Goal: Navigation & Orientation: Find specific page/section

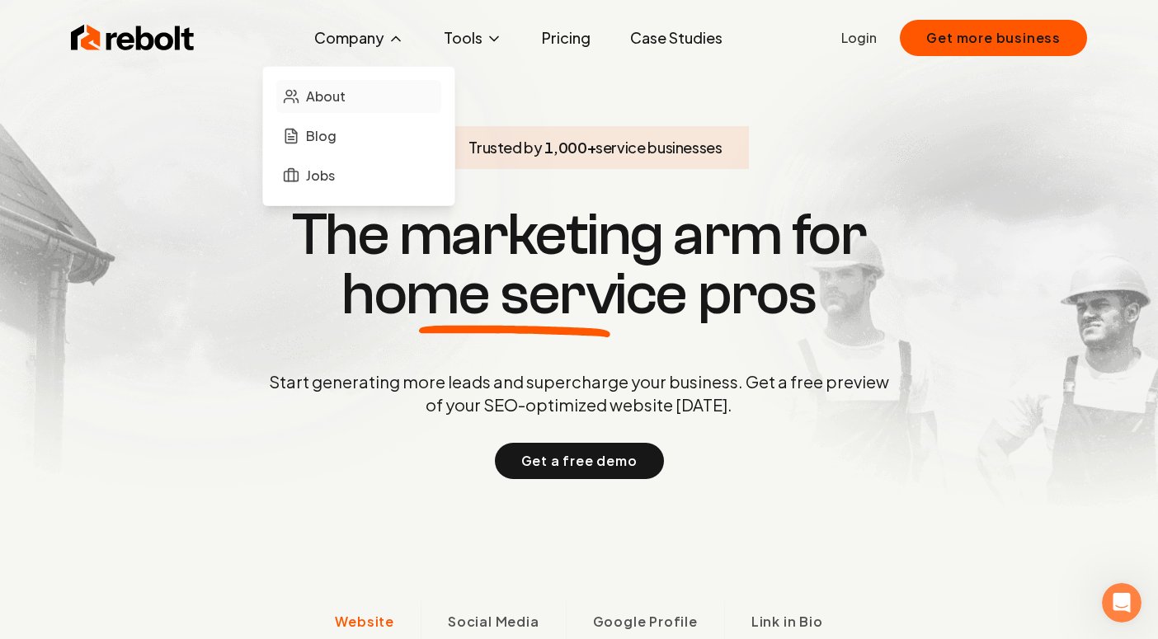
click at [346, 98] on span "About" at bounding box center [326, 97] width 40 height 20
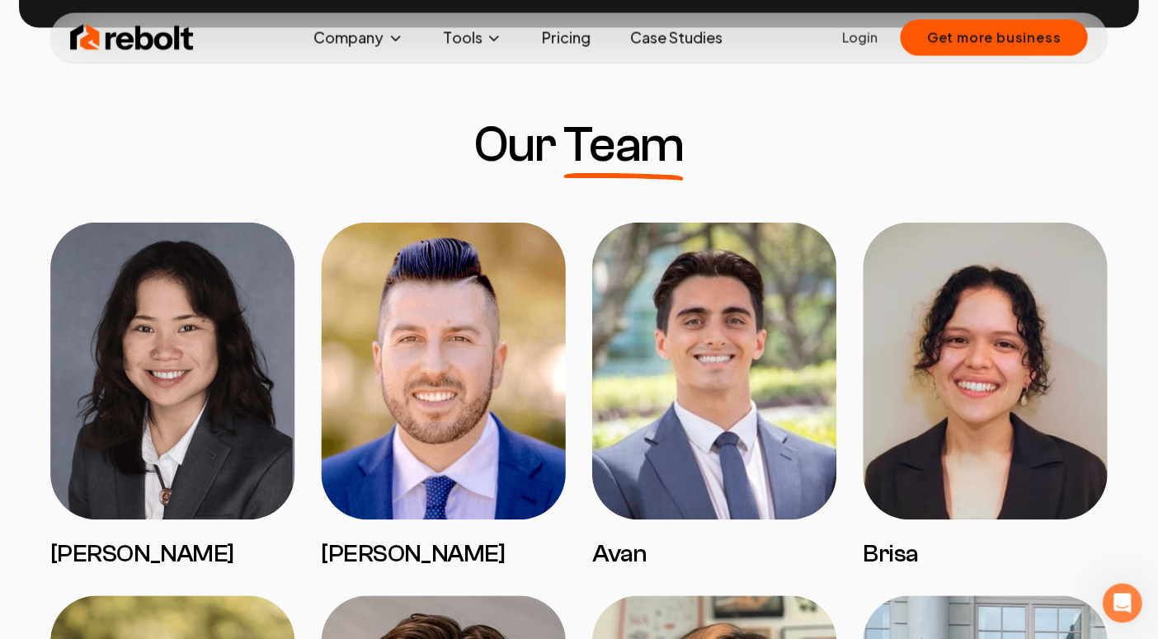
scroll to position [1221, 0]
click at [163, 332] on img at bounding box center [173, 371] width 244 height 297
click at [130, 409] on img at bounding box center [173, 371] width 244 height 297
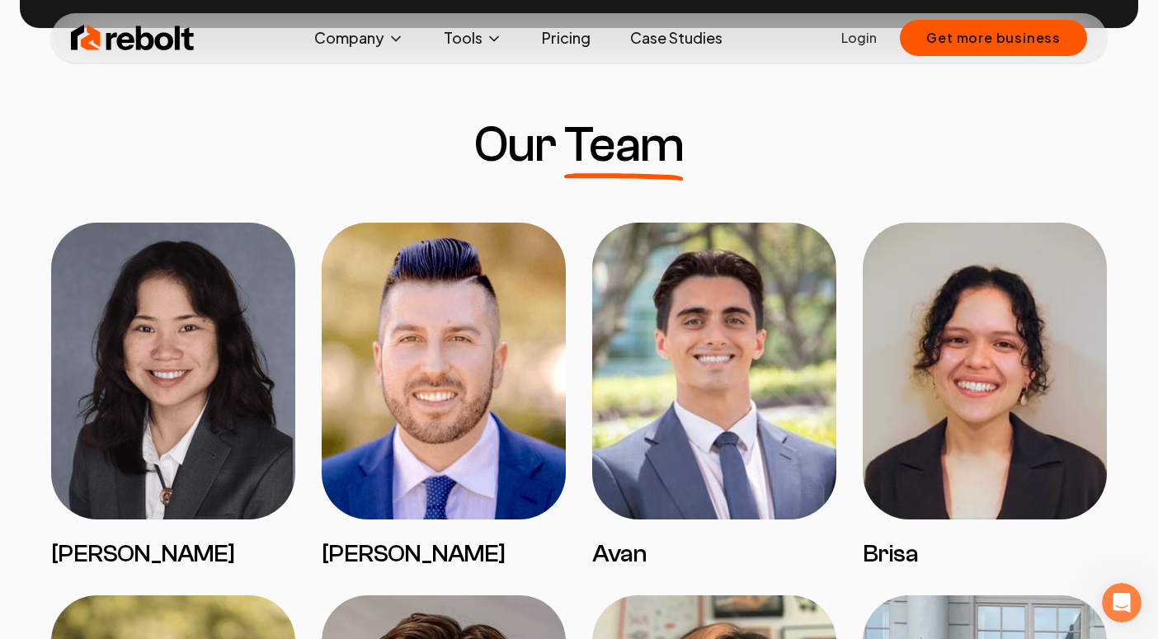
click at [413, 402] on img at bounding box center [444, 371] width 244 height 297
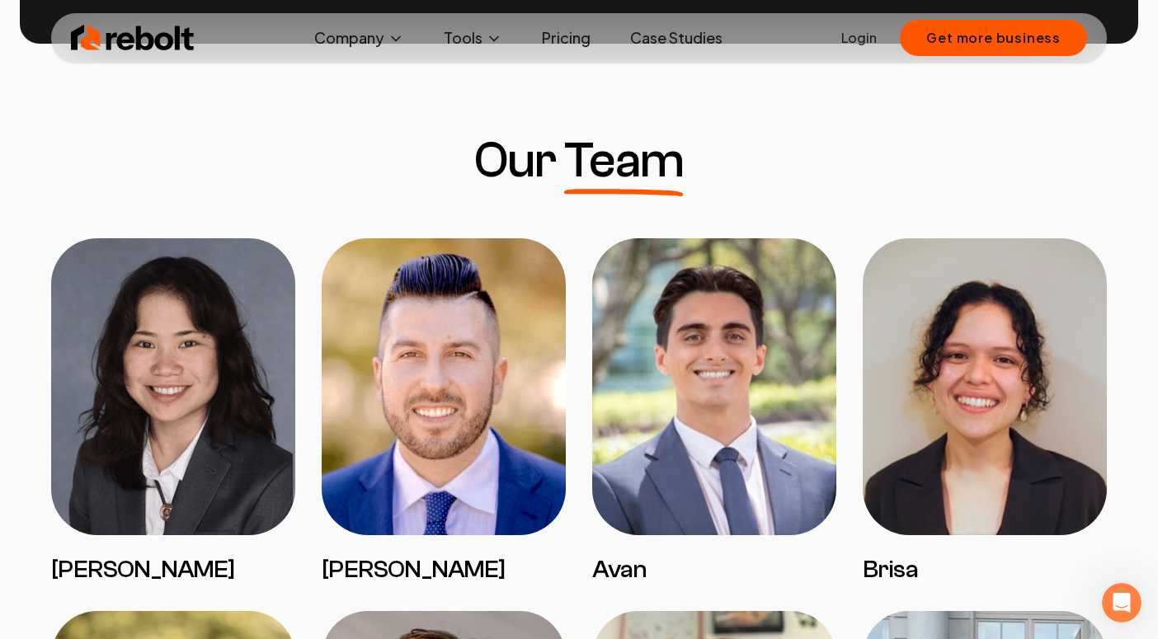
scroll to position [1212, 0]
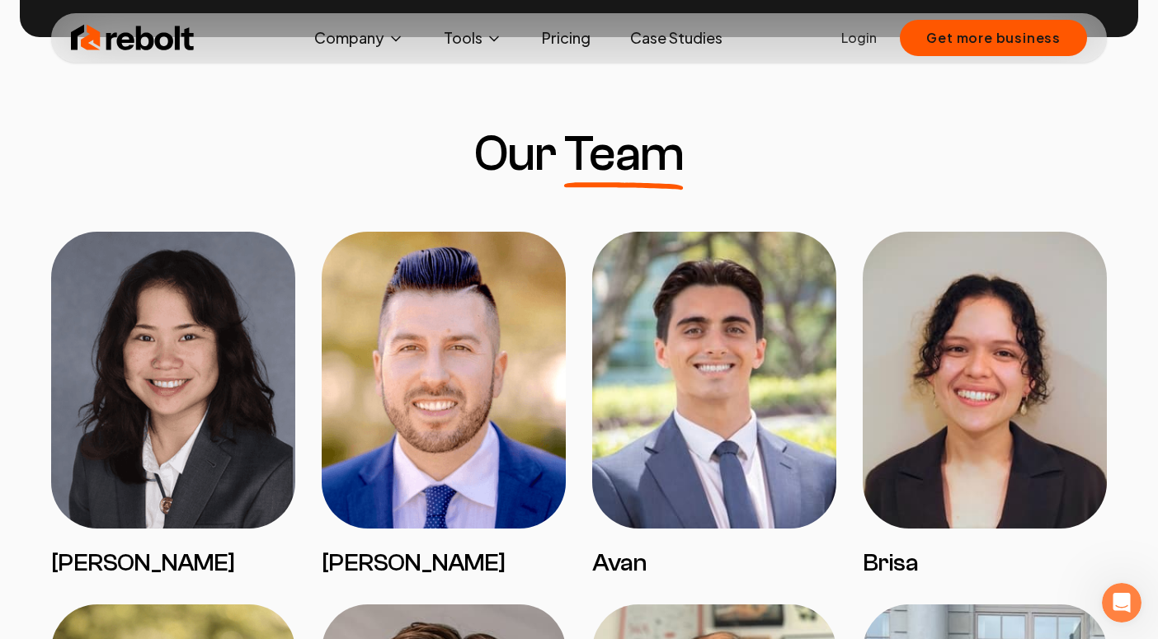
click at [442, 340] on img at bounding box center [444, 380] width 244 height 297
click at [258, 366] on img at bounding box center [173, 380] width 244 height 297
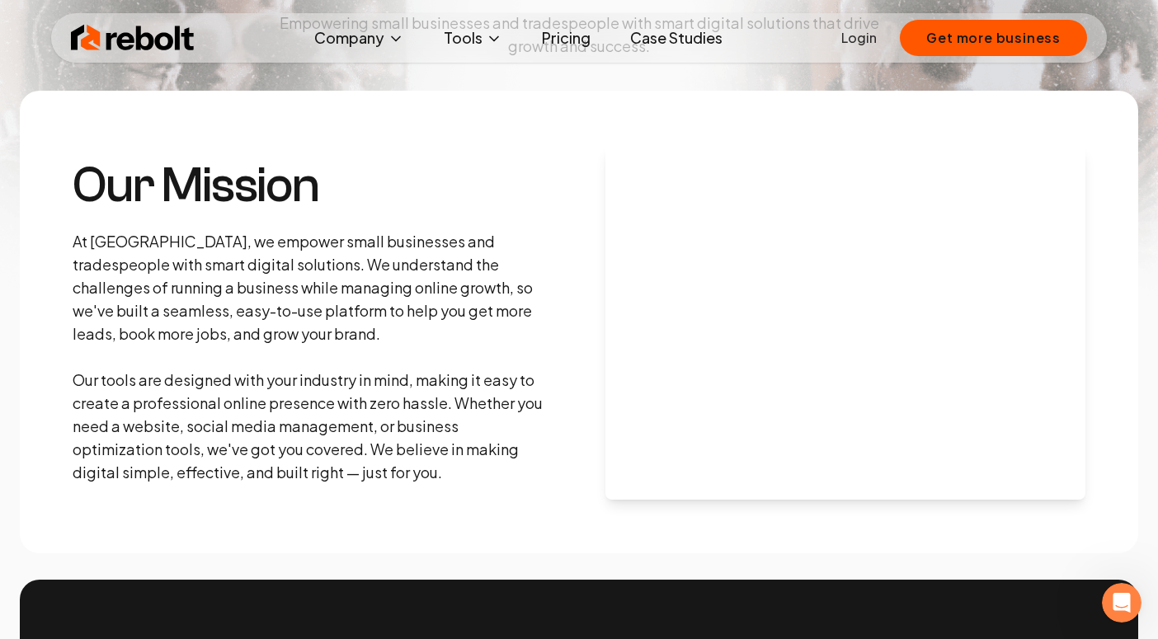
scroll to position [0, 0]
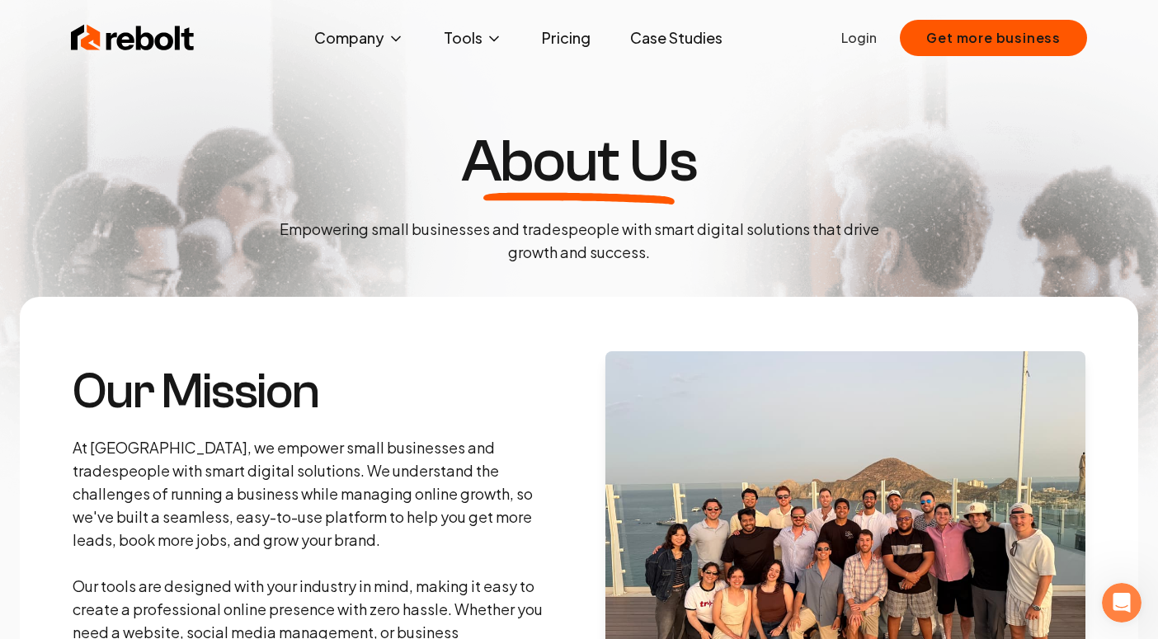
click at [572, 36] on link "Pricing" at bounding box center [566, 37] width 75 height 33
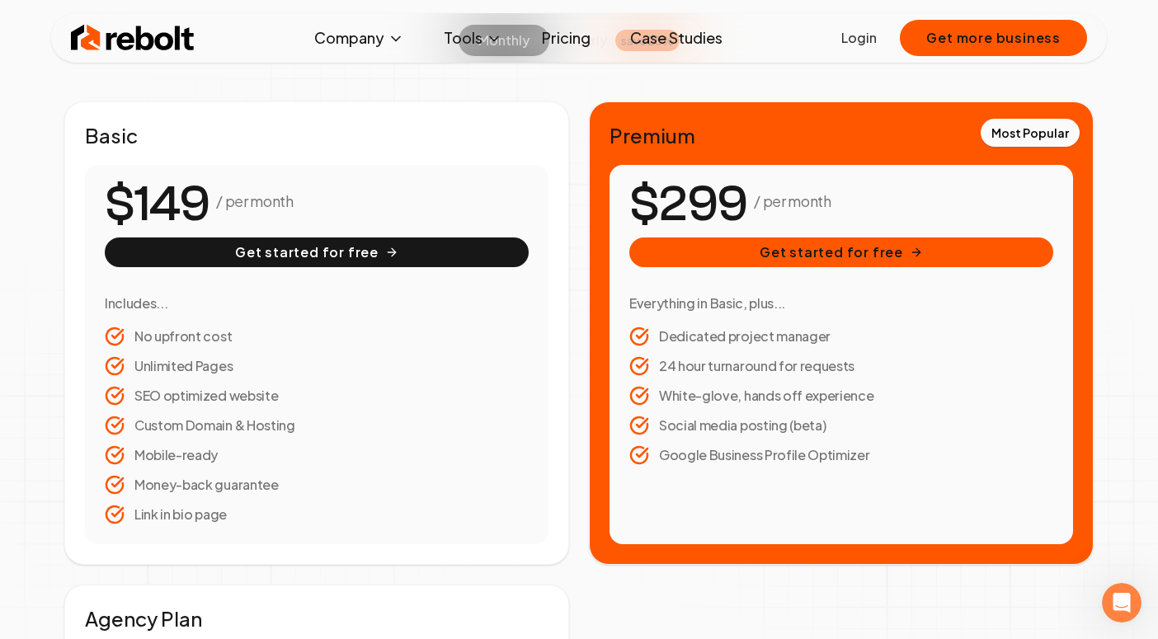
scroll to position [257, 0]
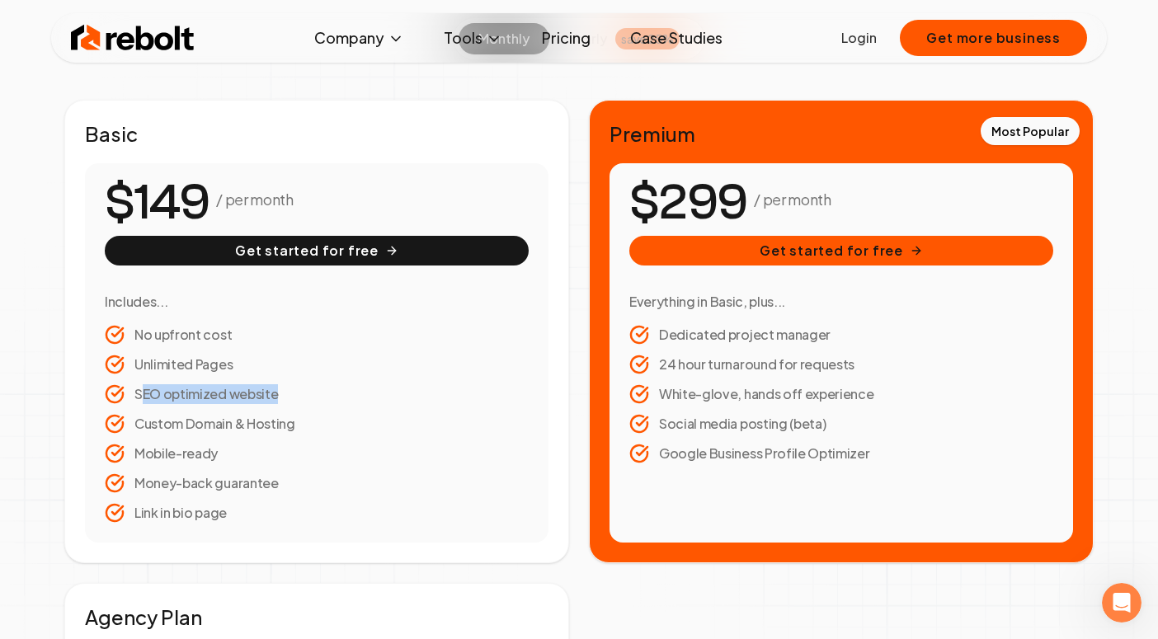
drag, startPoint x: 142, startPoint y: 395, endPoint x: 219, endPoint y: 406, distance: 78.3
click at [219, 406] on ul "No upfront cost Unlimited Pages SEO optimized website Custom Domain & Hosting M…" at bounding box center [317, 424] width 424 height 198
click at [230, 408] on ul "No upfront cost Unlimited Pages SEO optimized website Custom Domain & Hosting M…" at bounding box center [317, 424] width 424 height 198
drag, startPoint x: 203, startPoint y: 439, endPoint x: 215, endPoint y: 469, distance: 32.9
click at [215, 469] on ul "No upfront cost Unlimited Pages SEO optimized website Custom Domain & Hosting M…" at bounding box center [317, 424] width 424 height 198
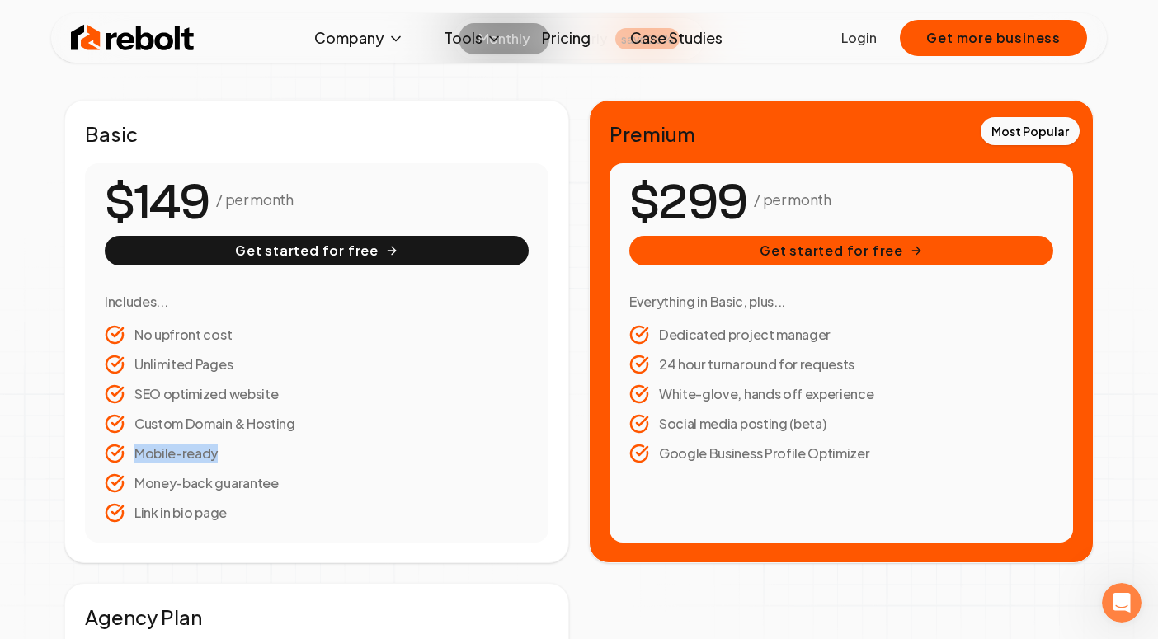
click at [215, 469] on ul "No upfront cost Unlimited Pages SEO optimized website Custom Domain & Hosting M…" at bounding box center [317, 424] width 424 height 198
drag, startPoint x: 215, startPoint y: 521, endPoint x: 219, endPoint y: 479, distance: 42.2
click at [217, 482] on ul "No upfront cost Unlimited Pages SEO optimized website Custom Domain & Hosting M…" at bounding box center [317, 424] width 424 height 198
drag, startPoint x: 196, startPoint y: 488, endPoint x: 196, endPoint y: 439, distance: 48.7
click at [196, 486] on li "Money-back guarantee" at bounding box center [317, 484] width 424 height 20
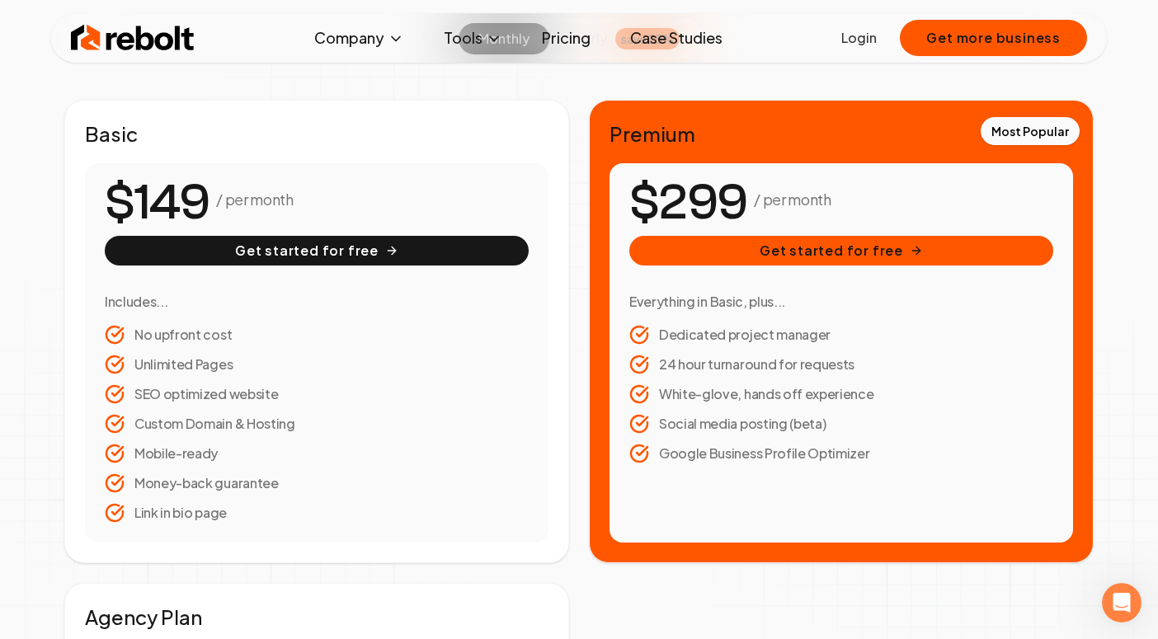
click at [189, 433] on li "Custom Domain & Hosting" at bounding box center [317, 424] width 424 height 20
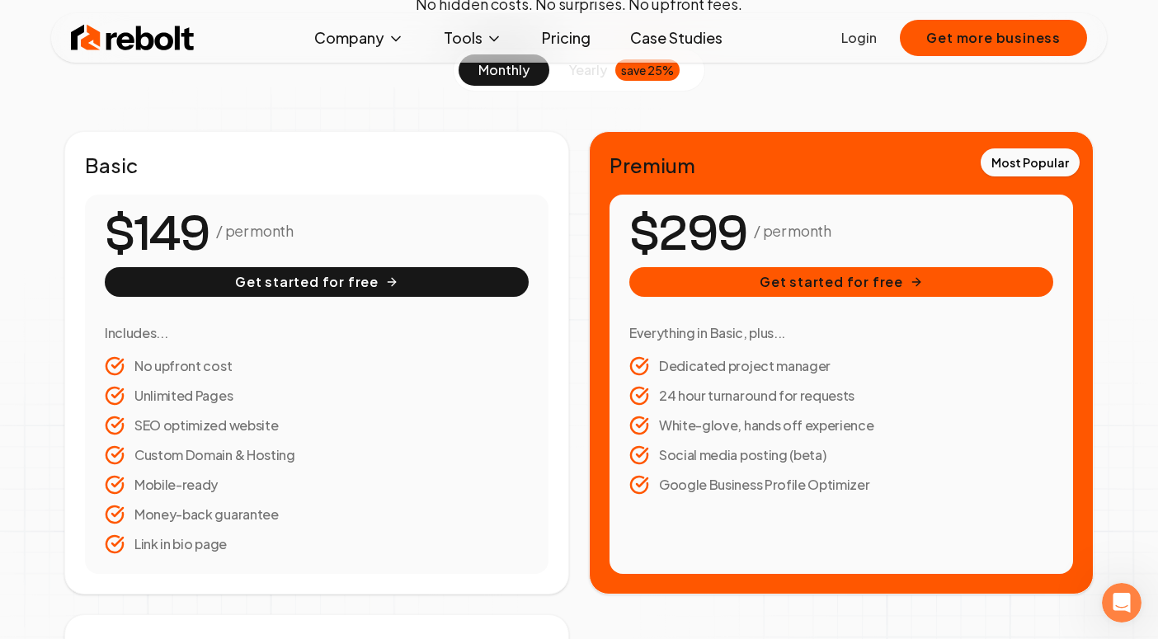
scroll to position [244, 0]
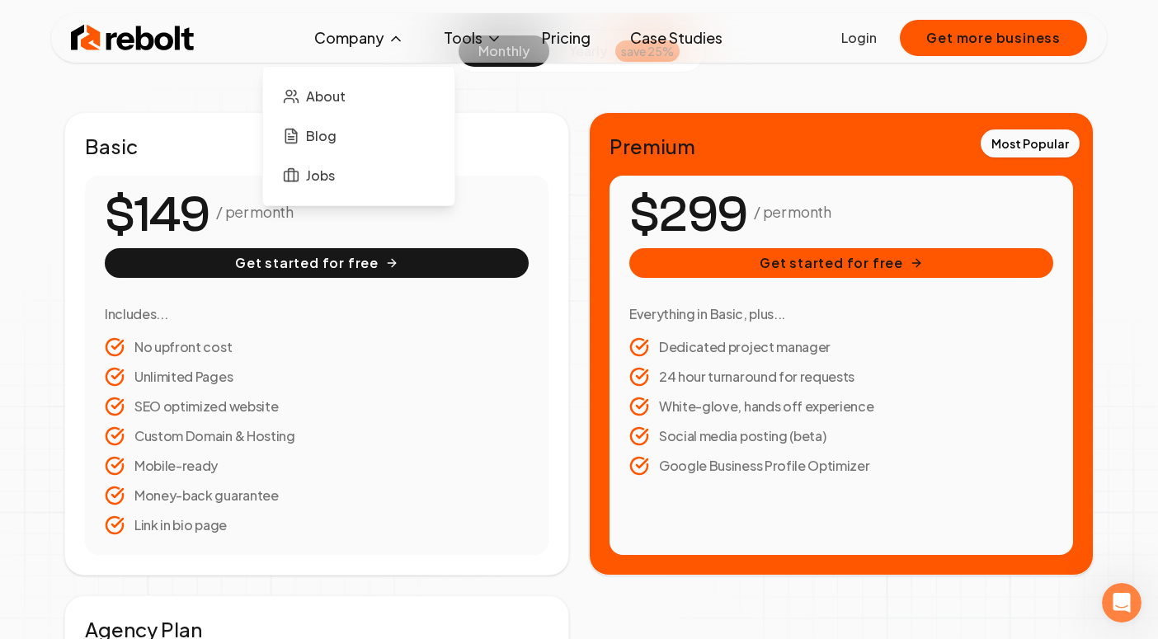
click at [351, 37] on button "Company" at bounding box center [359, 37] width 116 height 33
click at [330, 103] on span "About" at bounding box center [326, 97] width 40 height 20
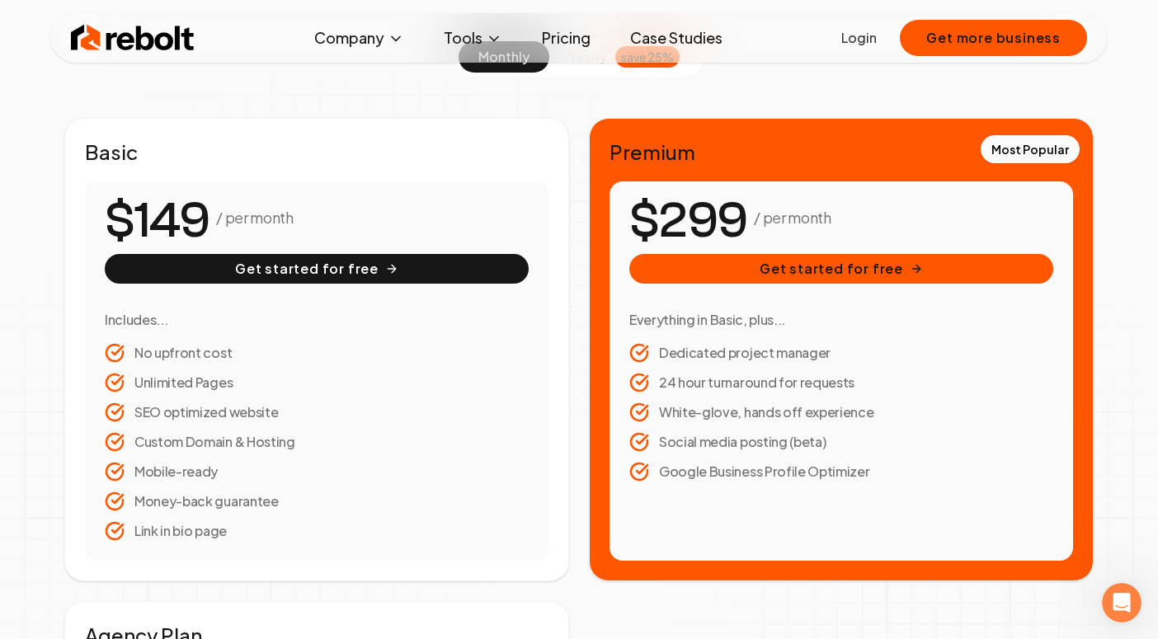
scroll to position [243, 0]
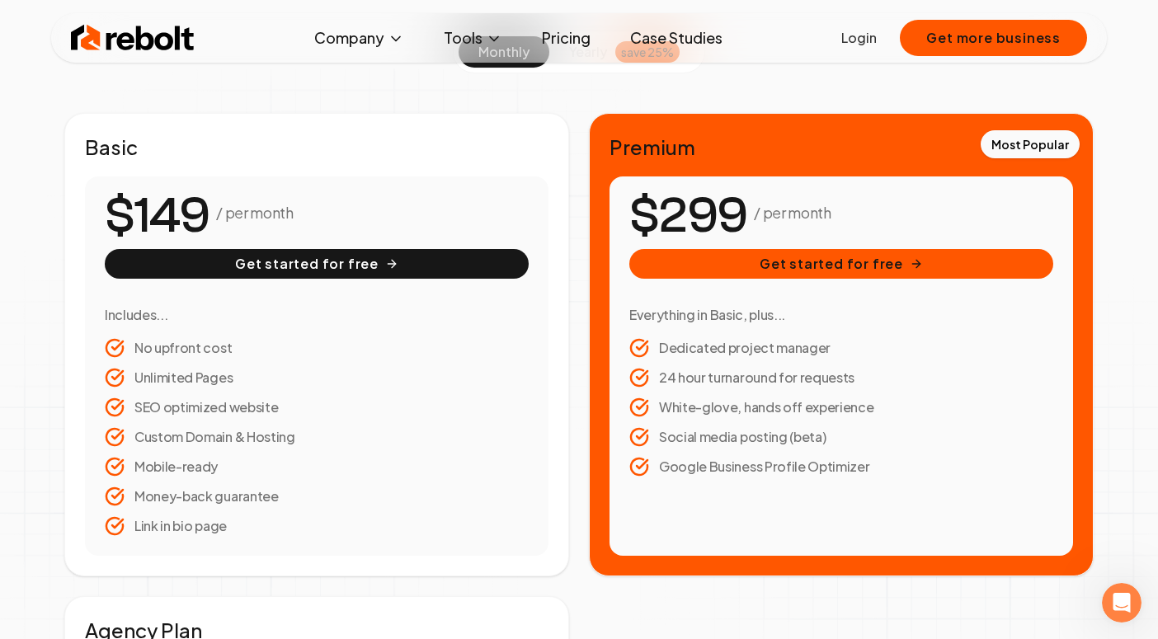
click at [677, 38] on link "Case Studies" at bounding box center [676, 37] width 119 height 33
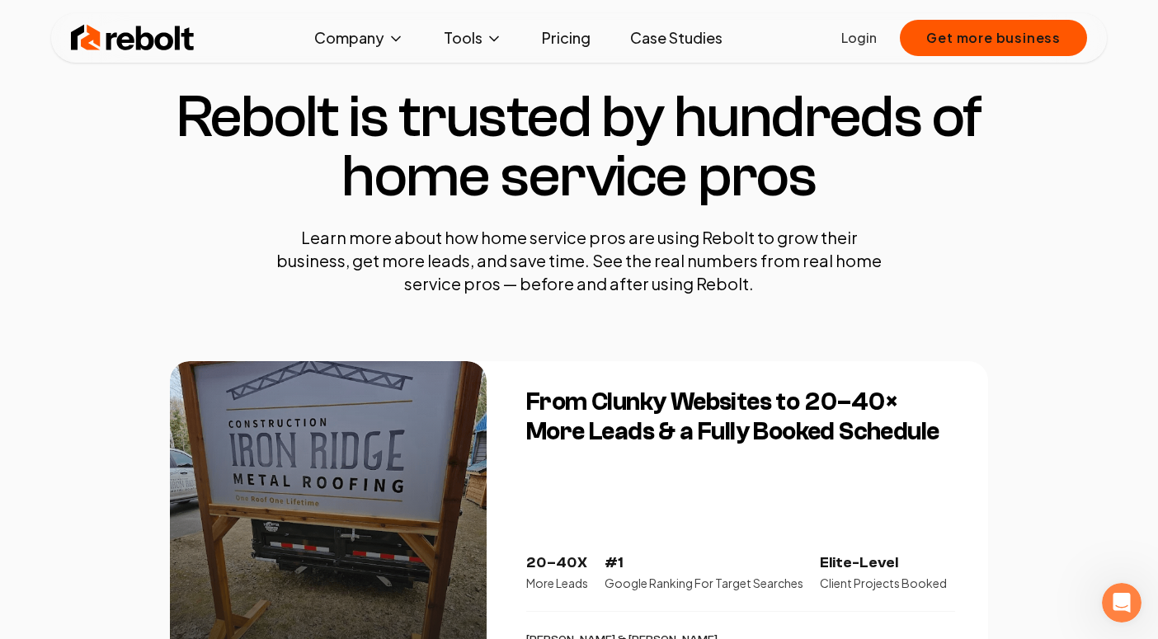
scroll to position [60, 0]
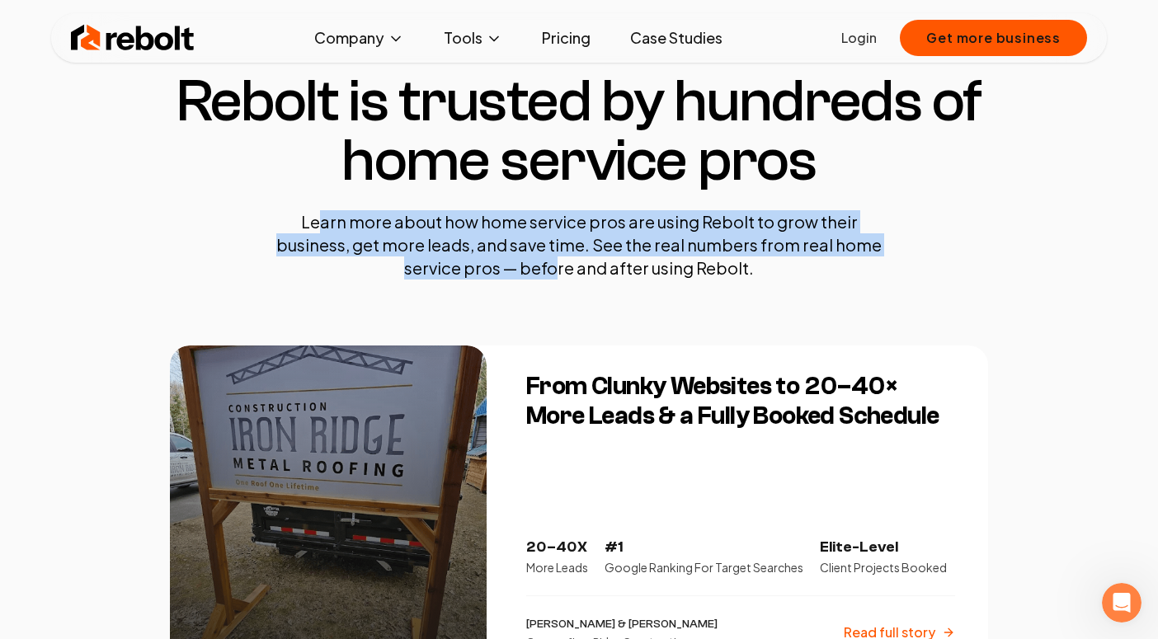
drag, startPoint x: 286, startPoint y: 221, endPoint x: 507, endPoint y: 262, distance: 224.8
click at [509, 262] on p "Learn more about how home service pros are using Rebolt to grow their business,…" at bounding box center [579, 244] width 627 height 69
click at [507, 262] on p "Learn more about how home service pros are using Rebolt to grow their business,…" at bounding box center [579, 244] width 627 height 69
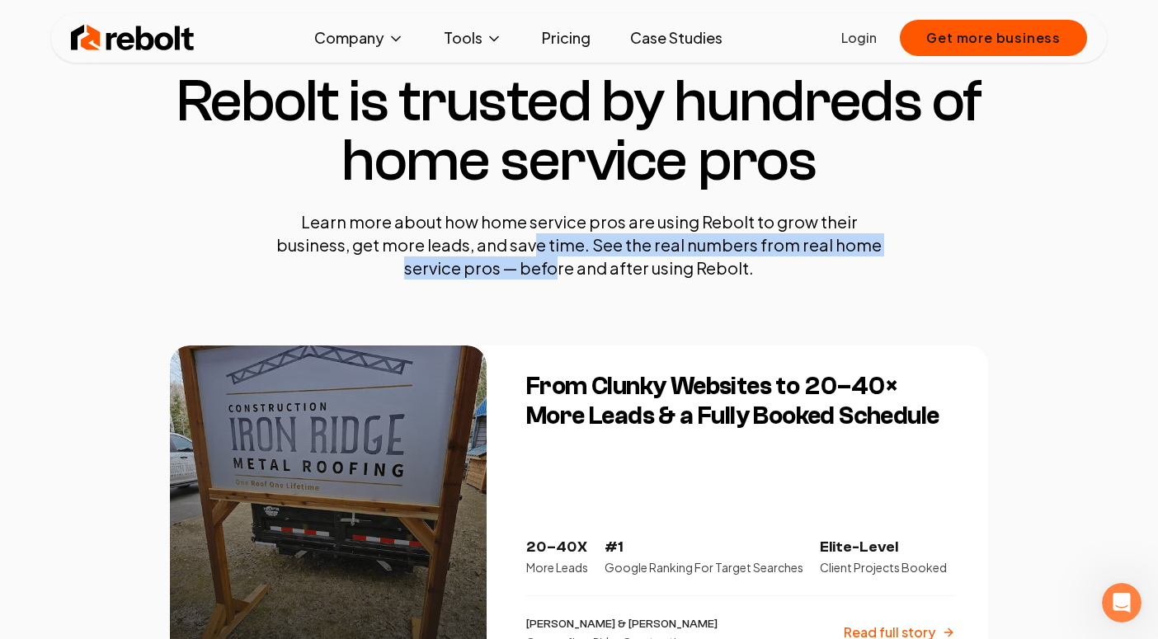
drag, startPoint x: 507, startPoint y: 262, endPoint x: 448, endPoint y: 240, distance: 63.2
click at [448, 240] on p "Learn more about how home service pros are using Rebolt to grow their business,…" at bounding box center [579, 244] width 627 height 69
drag, startPoint x: 400, startPoint y: 233, endPoint x: 455, endPoint y: 290, distance: 78.8
click at [455, 290] on section "Rebolt is trusted by hundreds of home service pros Learn more about how home se…" at bounding box center [579, 176] width 818 height 340
drag, startPoint x: 455, startPoint y: 289, endPoint x: 552, endPoint y: 251, distance: 103.7
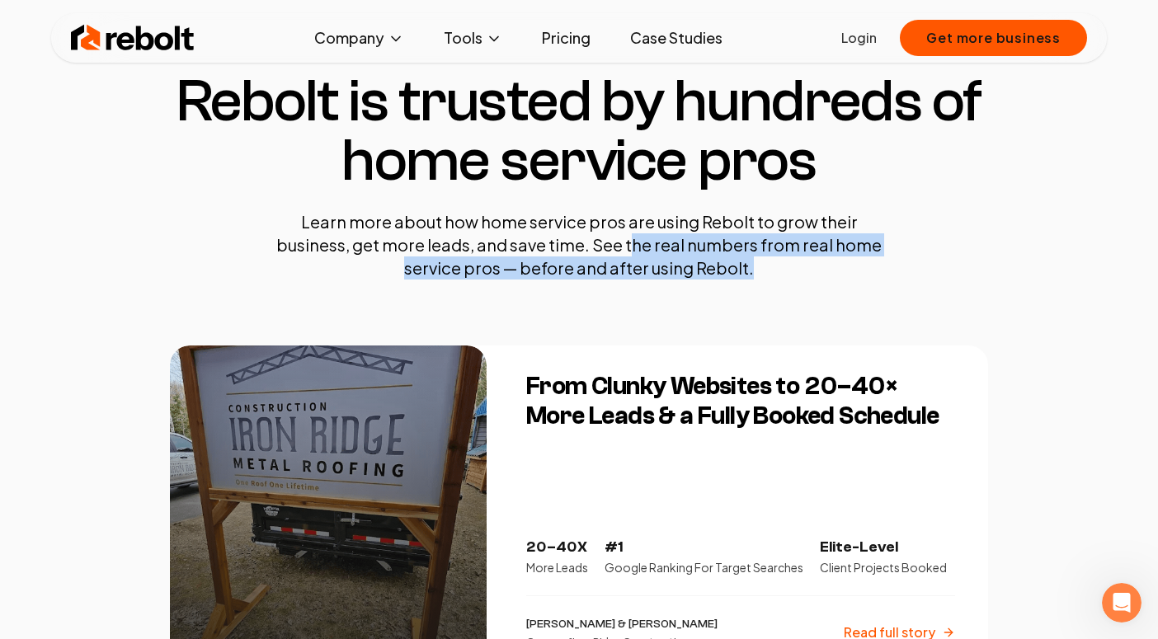
click at [552, 251] on section "Rebolt is trusted by hundreds of home service pros Learn more about how home se…" at bounding box center [579, 176] width 818 height 340
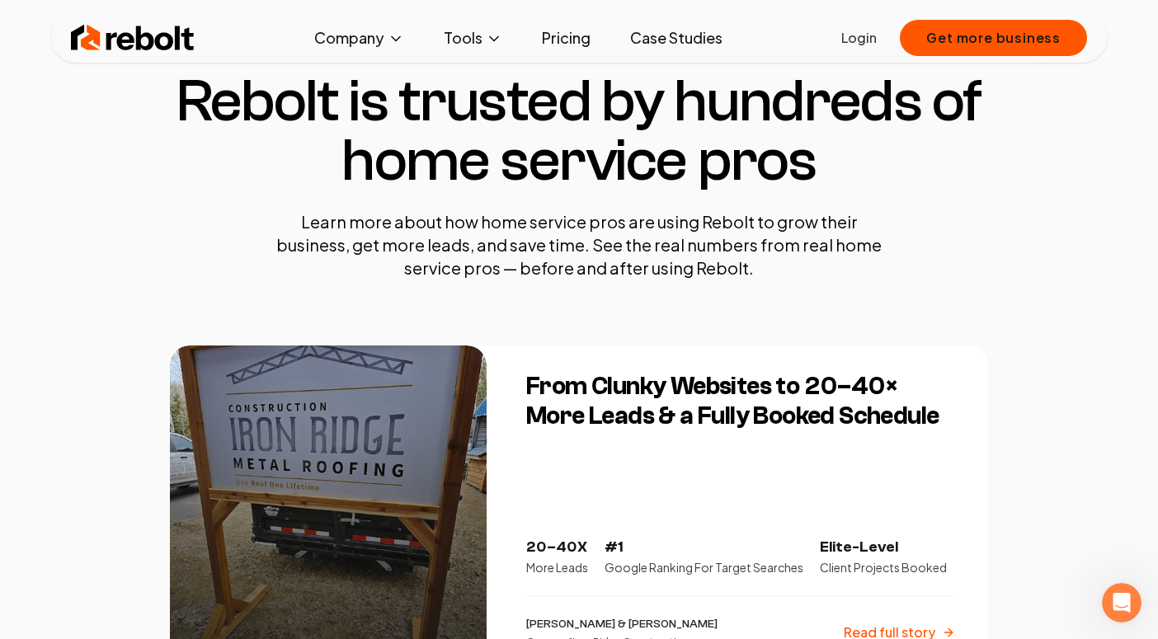
click at [485, 243] on p "Learn more about how home service pros are using Rebolt to grow their business,…" at bounding box center [579, 244] width 627 height 69
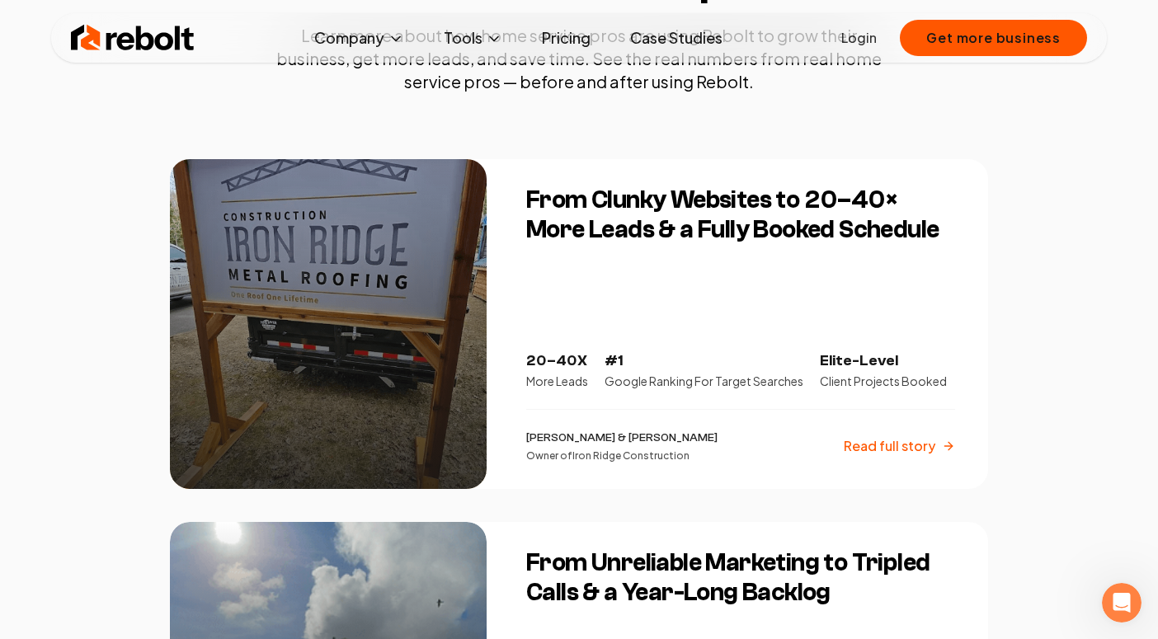
scroll to position [252, 0]
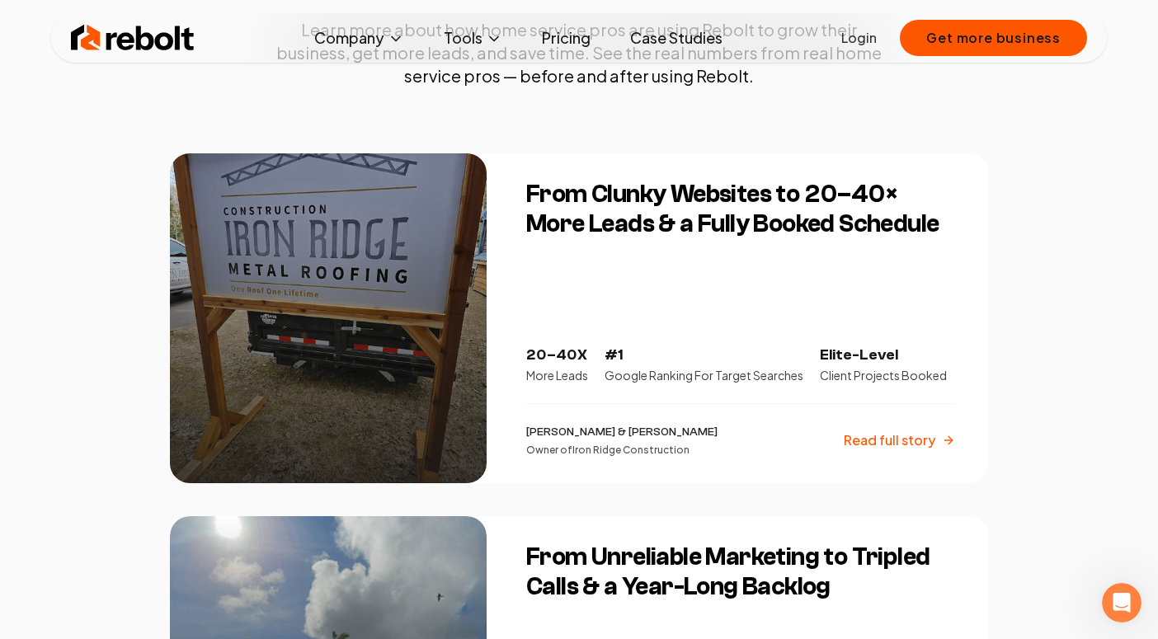
click at [891, 441] on p "Read full story" at bounding box center [890, 441] width 92 height 20
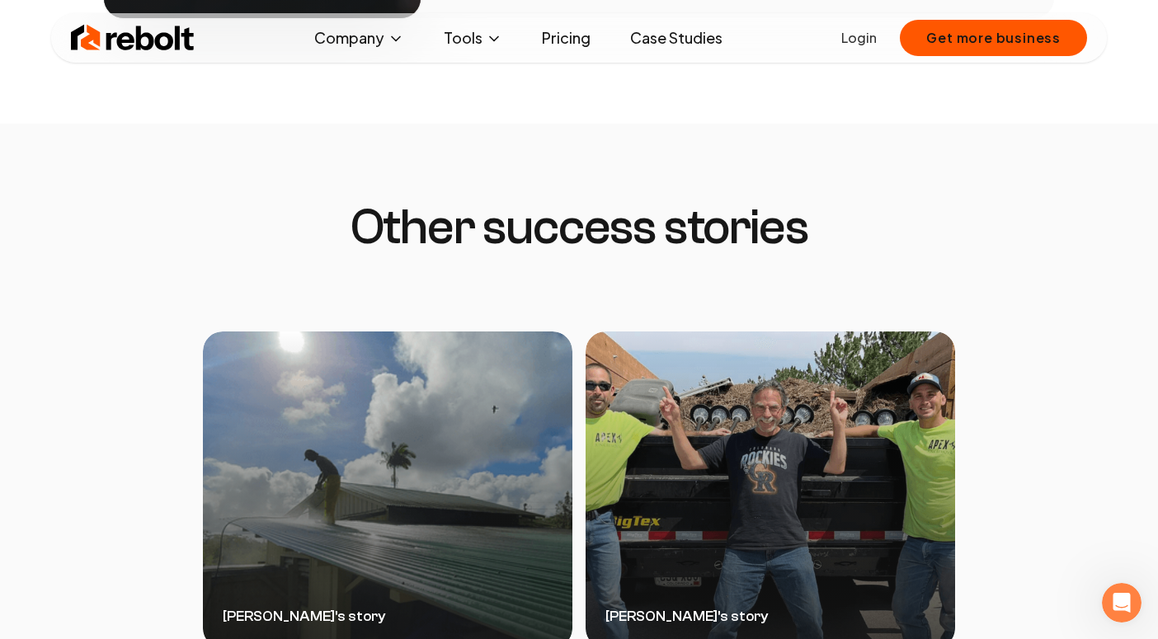
scroll to position [3472, 0]
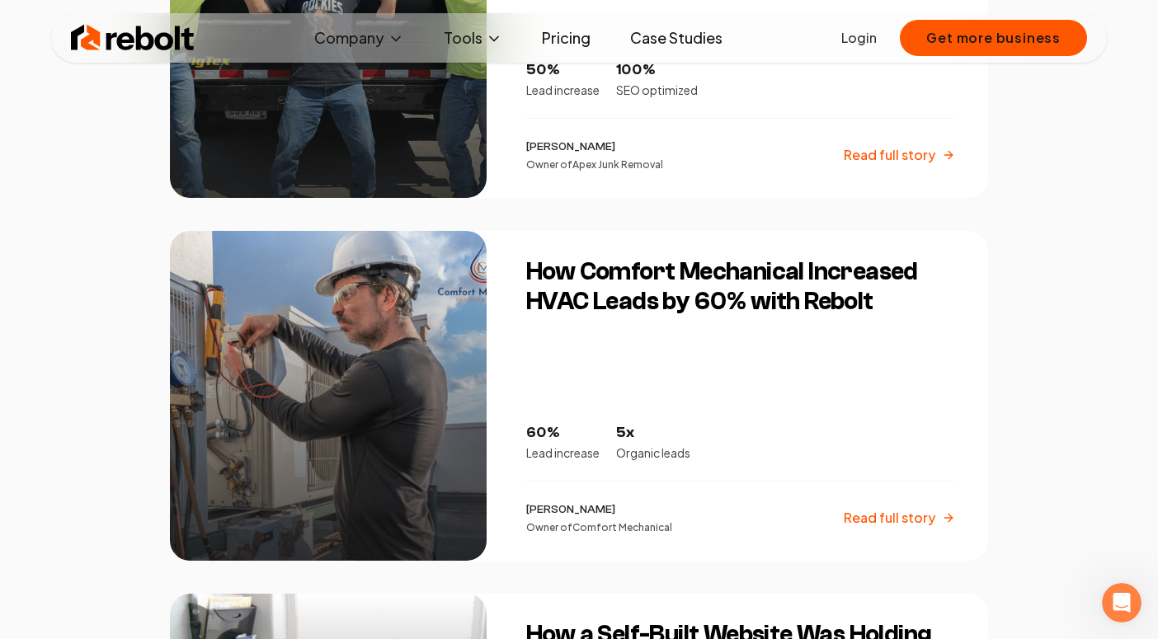
scroll to position [1268, 0]
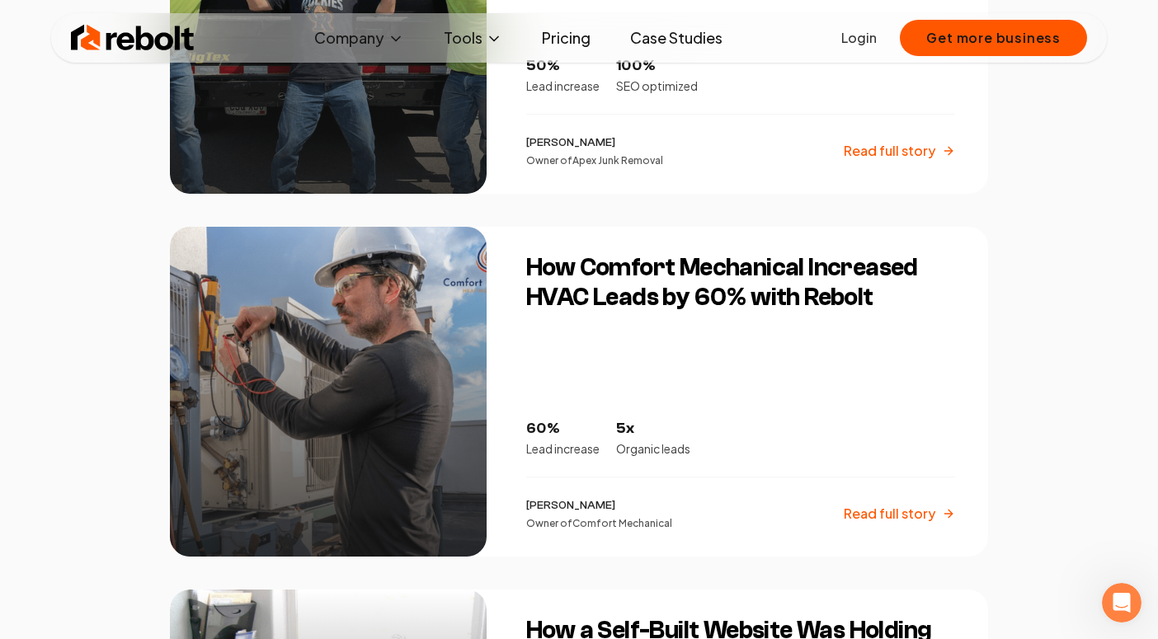
click at [923, 521] on p "Read full story" at bounding box center [890, 514] width 92 height 20
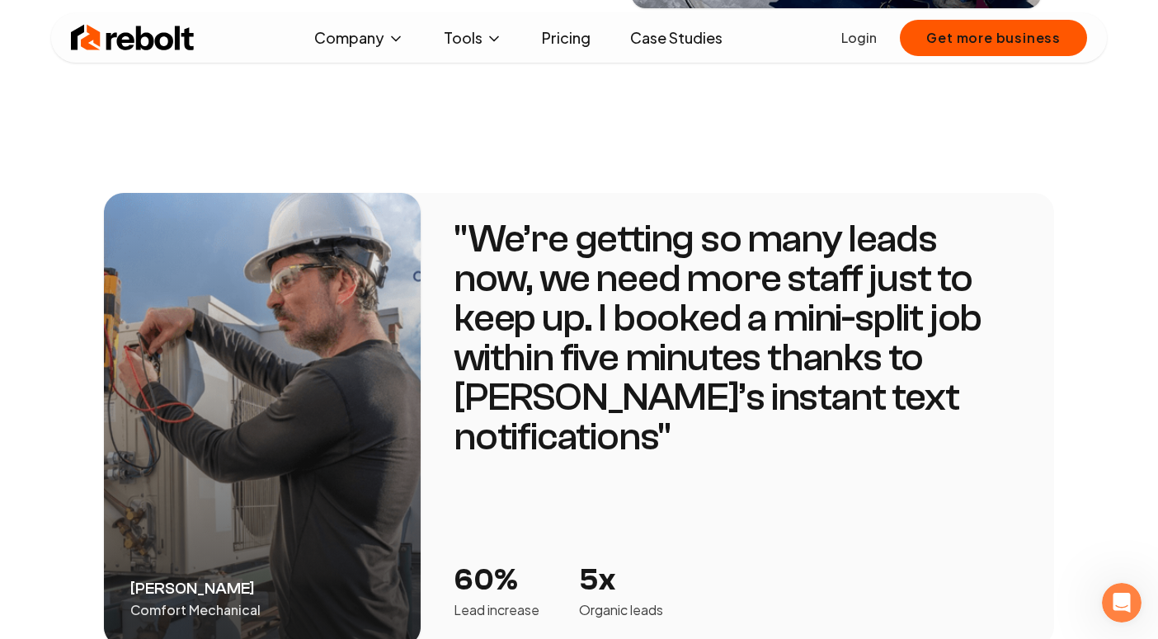
scroll to position [2819, 0]
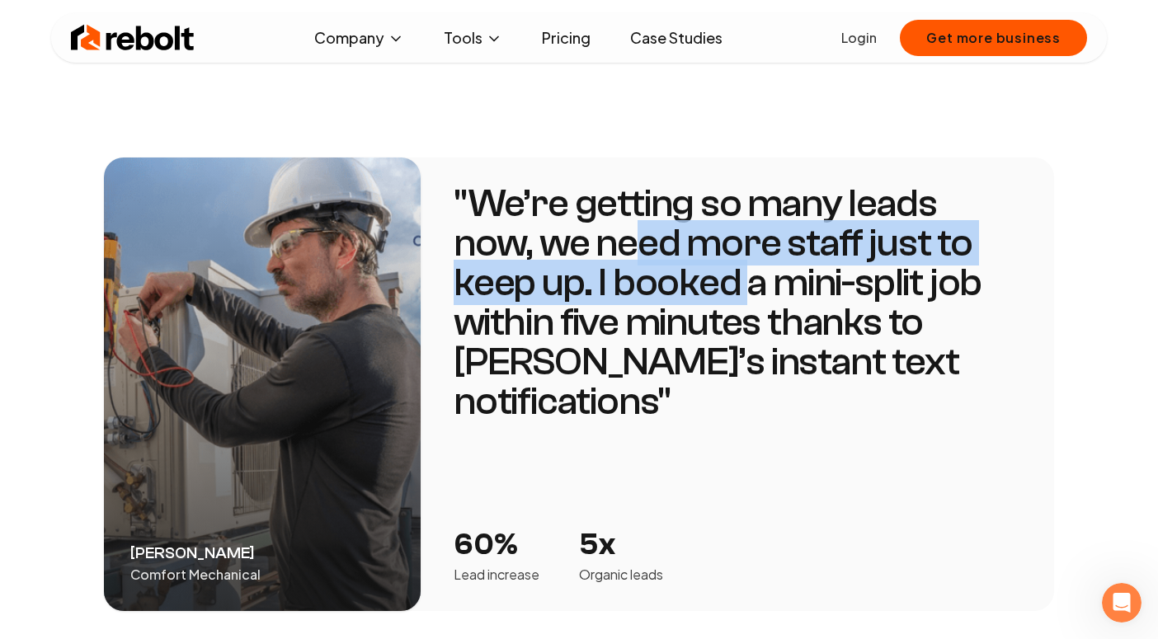
drag, startPoint x: 543, startPoint y: 193, endPoint x: 654, endPoint y: 210, distance: 112.7
click at [657, 212] on p "" We’re getting so many leads now, we need more staff just to keep up. I booked…" at bounding box center [738, 303] width 568 height 238
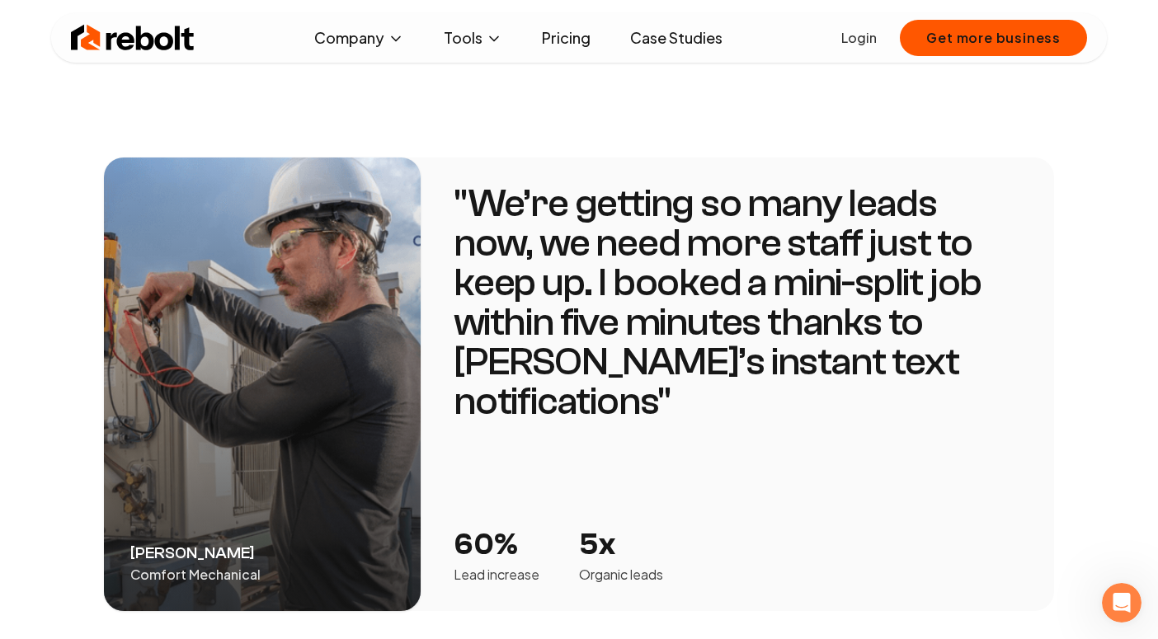
click at [652, 245] on p "" We’re getting so many leads now, we need more staff just to keep up. I booked…" at bounding box center [738, 303] width 568 height 238
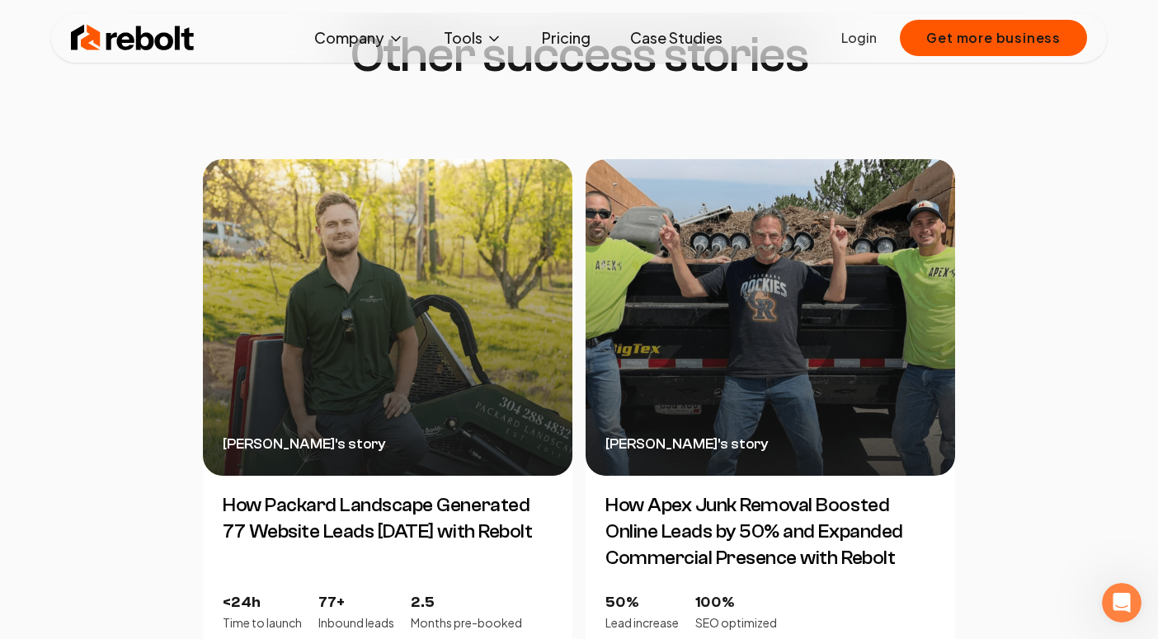
scroll to position [3610, 0]
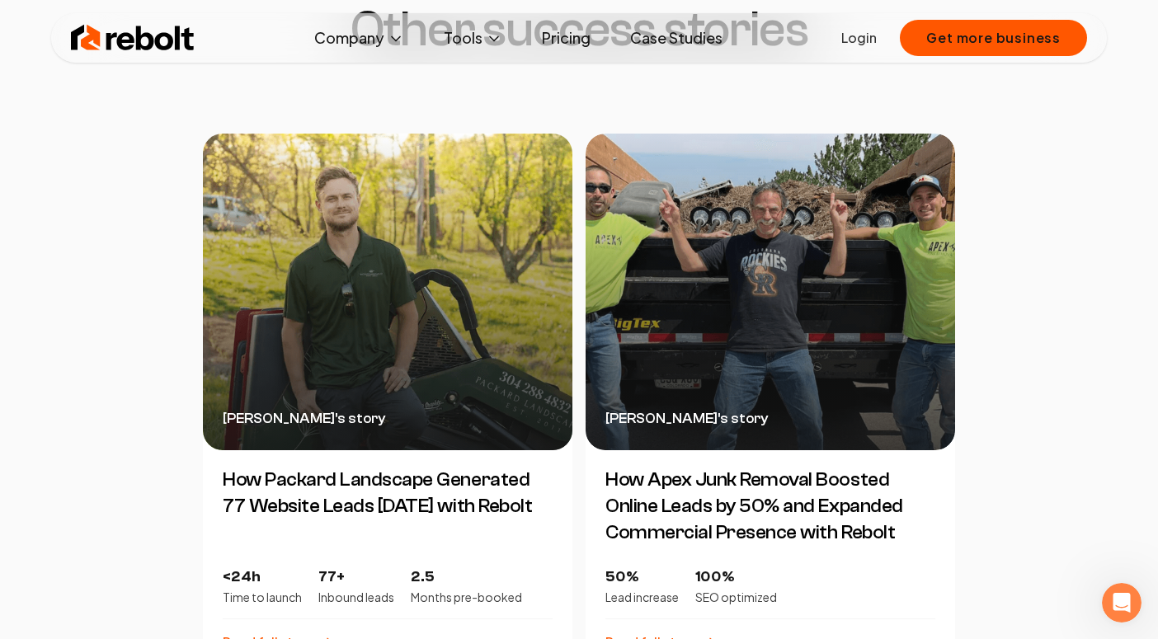
click at [422, 338] on div "[PERSON_NAME] 's story" at bounding box center [388, 292] width 370 height 317
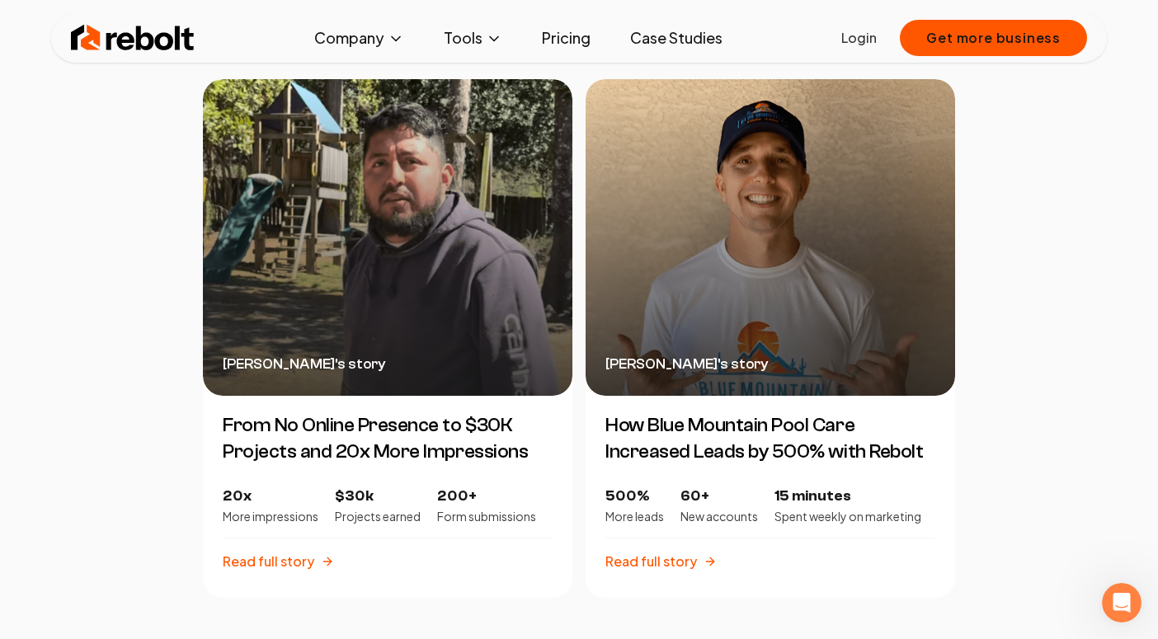
scroll to position [3726, 0]
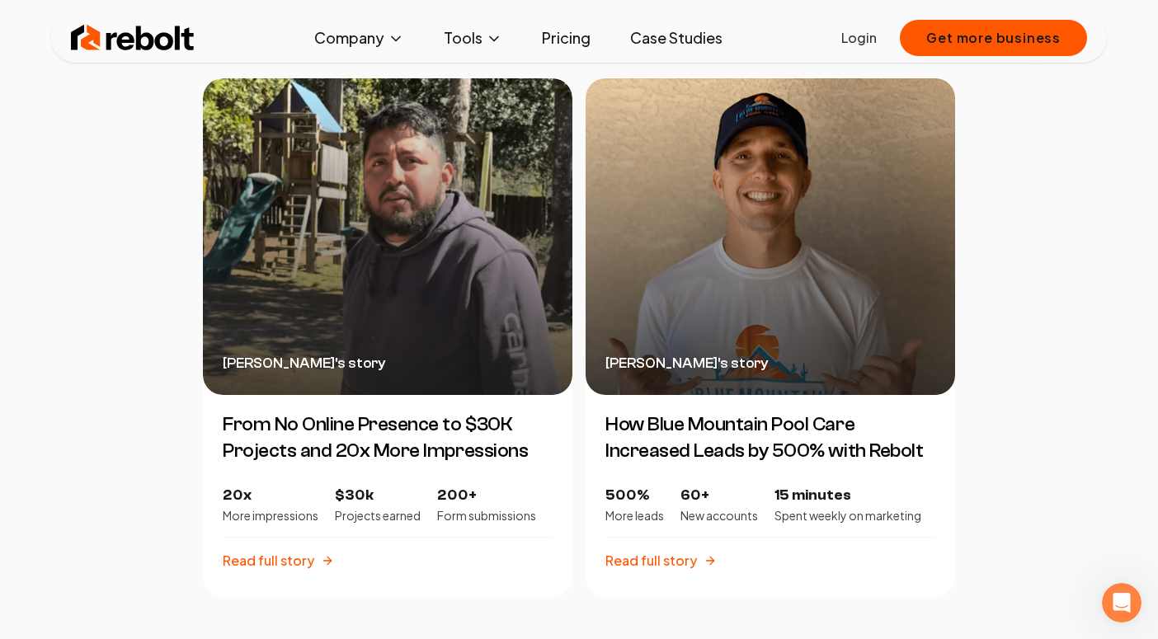
click at [696, 309] on div "[PERSON_NAME] 's story" at bounding box center [771, 236] width 370 height 317
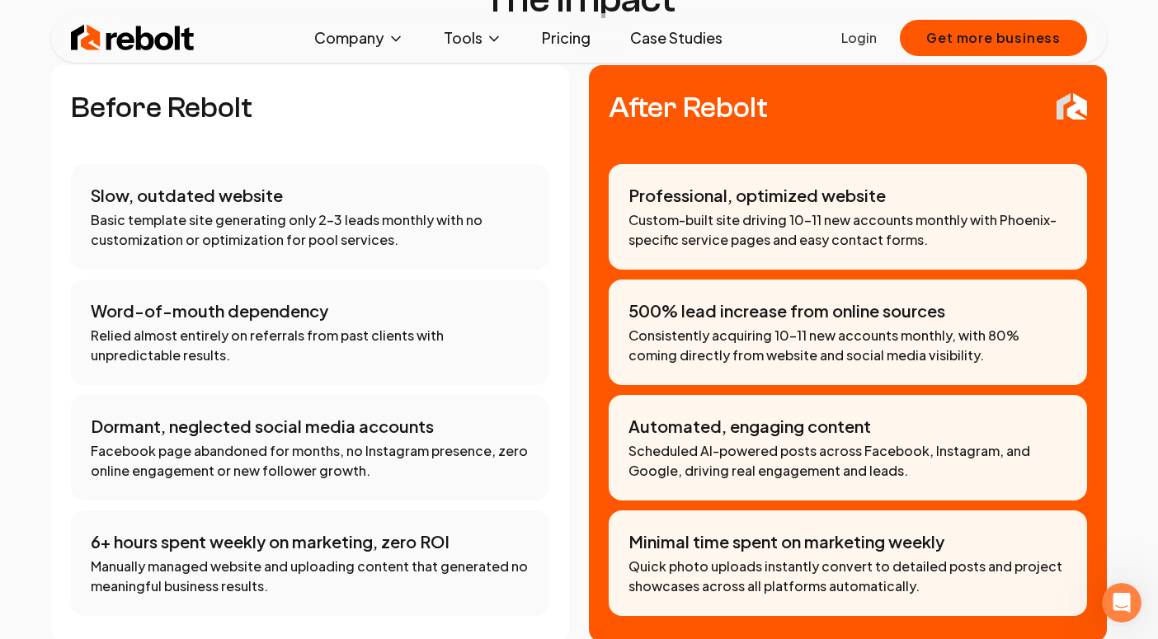
scroll to position [1339, 0]
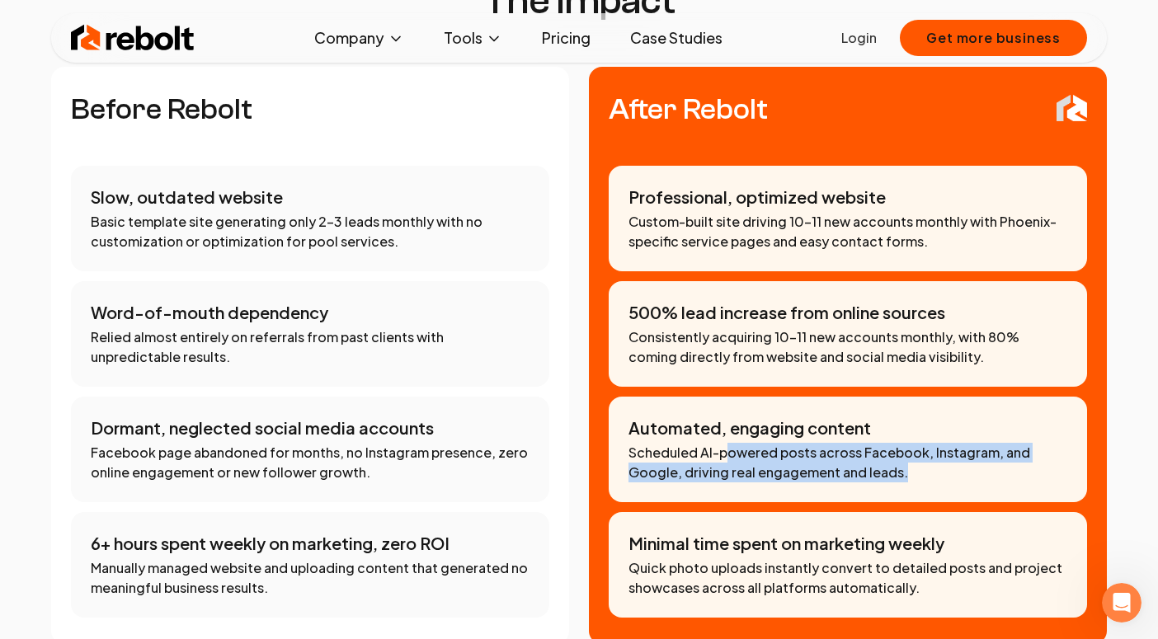
drag, startPoint x: 744, startPoint y: 461, endPoint x: 727, endPoint y: 432, distance: 33.7
click at [727, 432] on div "Automated, engaging content Scheduled AI-powered posts across Facebook, Instagr…" at bounding box center [848, 450] width 478 height 106
click at [727, 443] on p "Scheduled AI-powered posts across Facebook, Instagram, and Google, driving real…" at bounding box center [848, 463] width 439 height 40
drag, startPoint x: 727, startPoint y: 432, endPoint x: 893, endPoint y: 471, distance: 170.3
click at [893, 471] on div "Automated, engaging content Scheduled AI-powered posts across Facebook, Instagr…" at bounding box center [848, 450] width 478 height 106
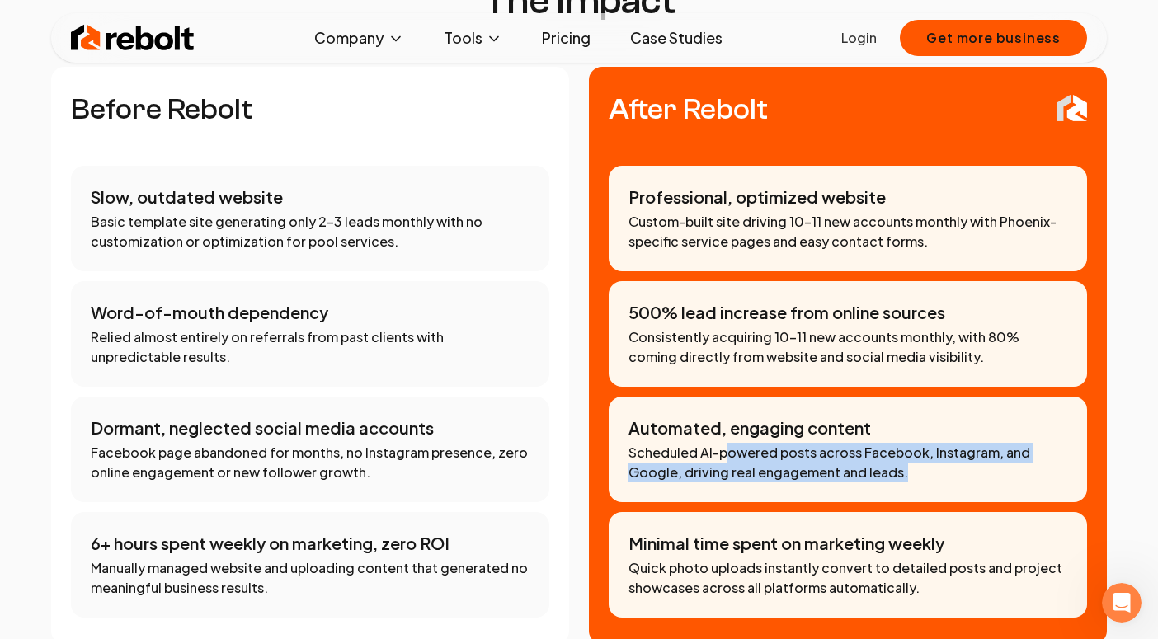
click at [909, 450] on p "Scheduled AI-powered posts across Facebook, Instagram, and Google, driving real…" at bounding box center [848, 463] width 439 height 40
drag, startPoint x: 901, startPoint y: 453, endPoint x: 771, endPoint y: 433, distance: 131.8
click at [771, 443] on p "Scheduled AI-powered posts across Facebook, Instagram, and Google, driving real…" at bounding box center [848, 463] width 439 height 40
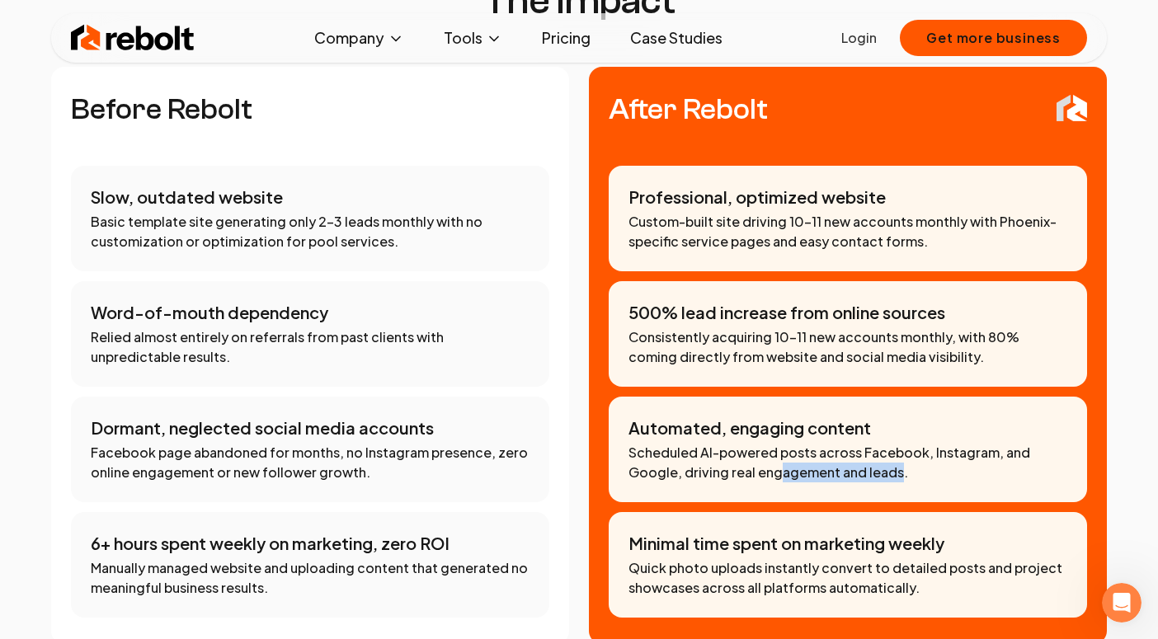
drag, startPoint x: 774, startPoint y: 440, endPoint x: 896, endPoint y: 447, distance: 122.3
click at [896, 447] on p "Scheduled AI-powered posts across Facebook, Instagram, and Google, driving real…" at bounding box center [848, 463] width 439 height 40
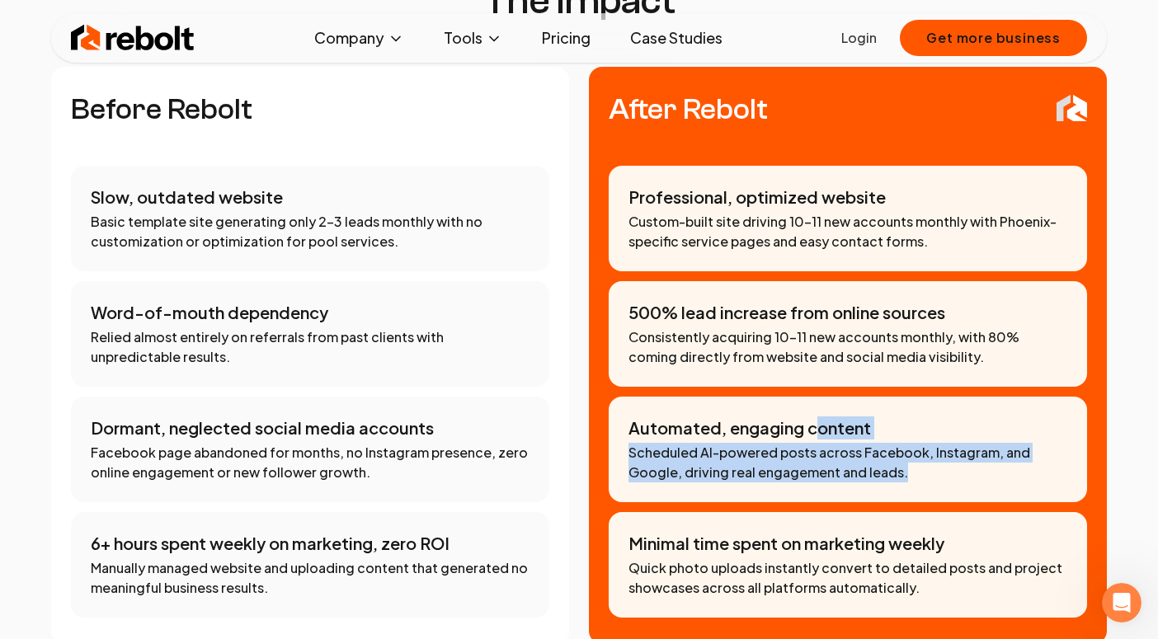
drag, startPoint x: 912, startPoint y: 452, endPoint x: 817, endPoint y: 412, distance: 103.1
click at [817, 412] on div "Automated, engaging content Scheduled AI-powered posts across Facebook, Instagr…" at bounding box center [848, 450] width 478 height 106
click at [817, 417] on p "Automated, engaging content" at bounding box center [848, 428] width 439 height 23
drag, startPoint x: 817, startPoint y: 412, endPoint x: 942, endPoint y: 441, distance: 128.9
click at [943, 441] on div "Automated, engaging content Scheduled AI-powered posts across Facebook, Instagr…" at bounding box center [848, 450] width 478 height 106
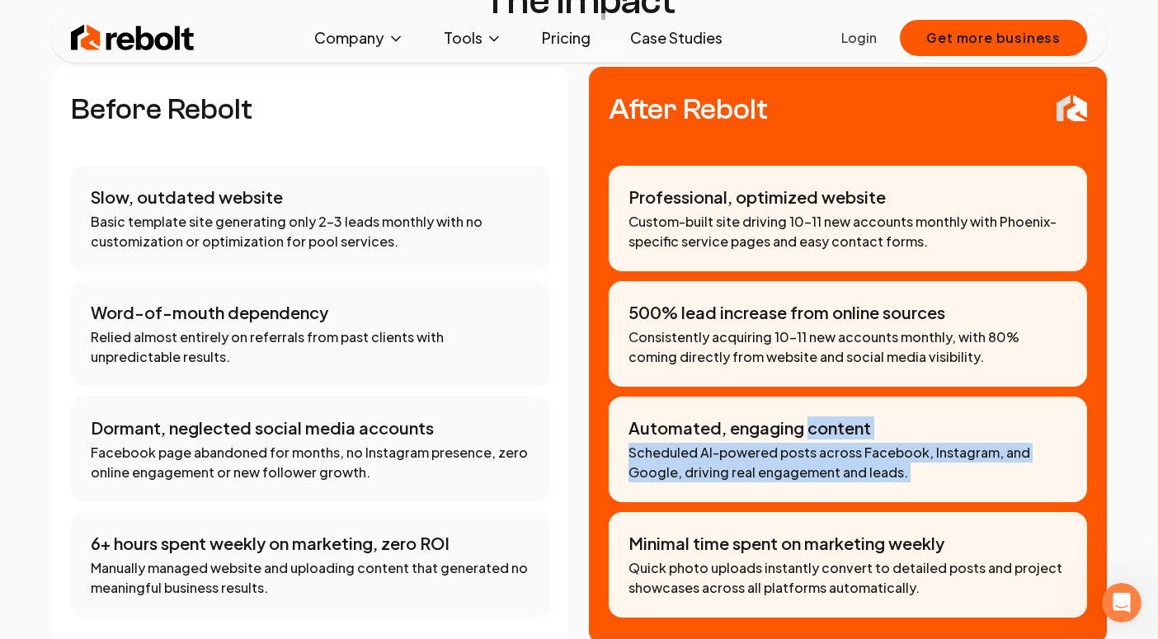
click at [942, 443] on p "Scheduled AI-powered posts across Facebook, Instagram, and Google, driving real…" at bounding box center [848, 463] width 439 height 40
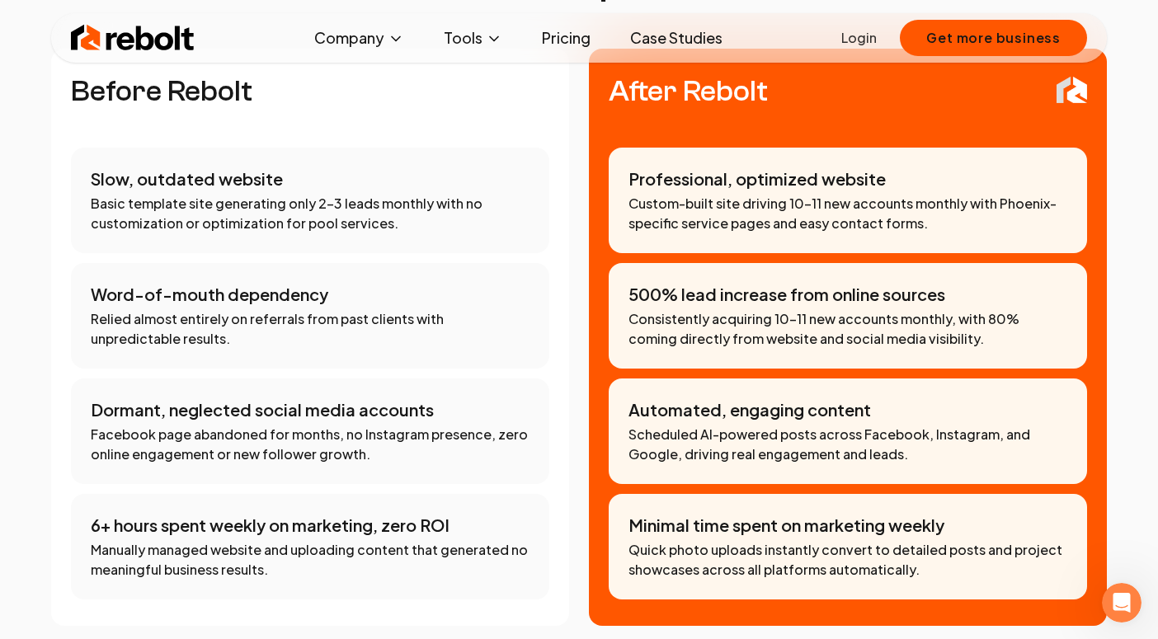
scroll to position [1362, 0]
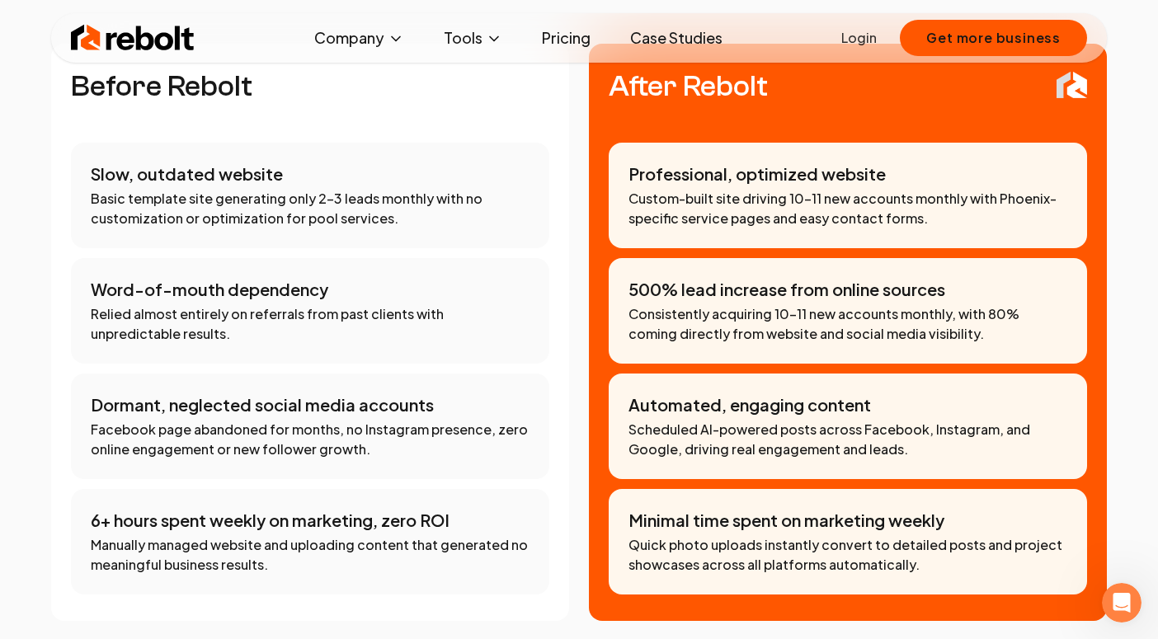
drag, startPoint x: 668, startPoint y: 281, endPoint x: 750, endPoint y: 318, distance: 89.7
click at [752, 316] on p "Consistently acquiring 10-11 new accounts monthly, with 80% coming directly fro…" at bounding box center [848, 324] width 439 height 40
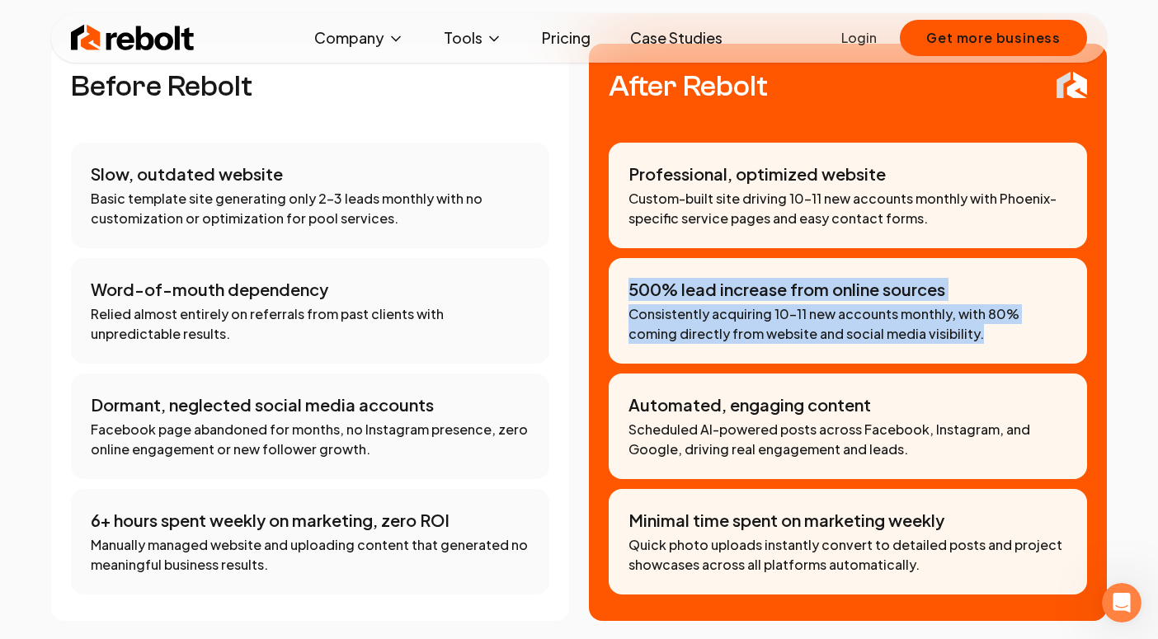
drag, startPoint x: 727, startPoint y: 323, endPoint x: 691, endPoint y: 237, distance: 93.2
click at [691, 258] on div "500% lead increase from online sources Consistently acquiring 10-11 new account…" at bounding box center [848, 311] width 478 height 106
click at [687, 278] on p "500% lead increase from online sources" at bounding box center [848, 289] width 439 height 23
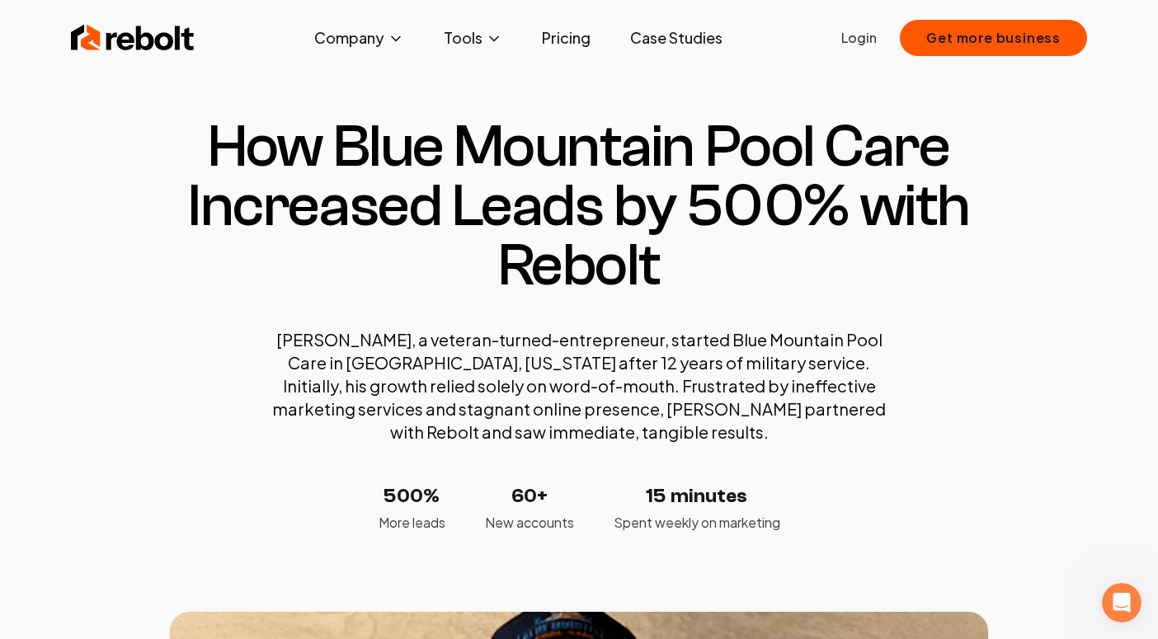
scroll to position [16, 0]
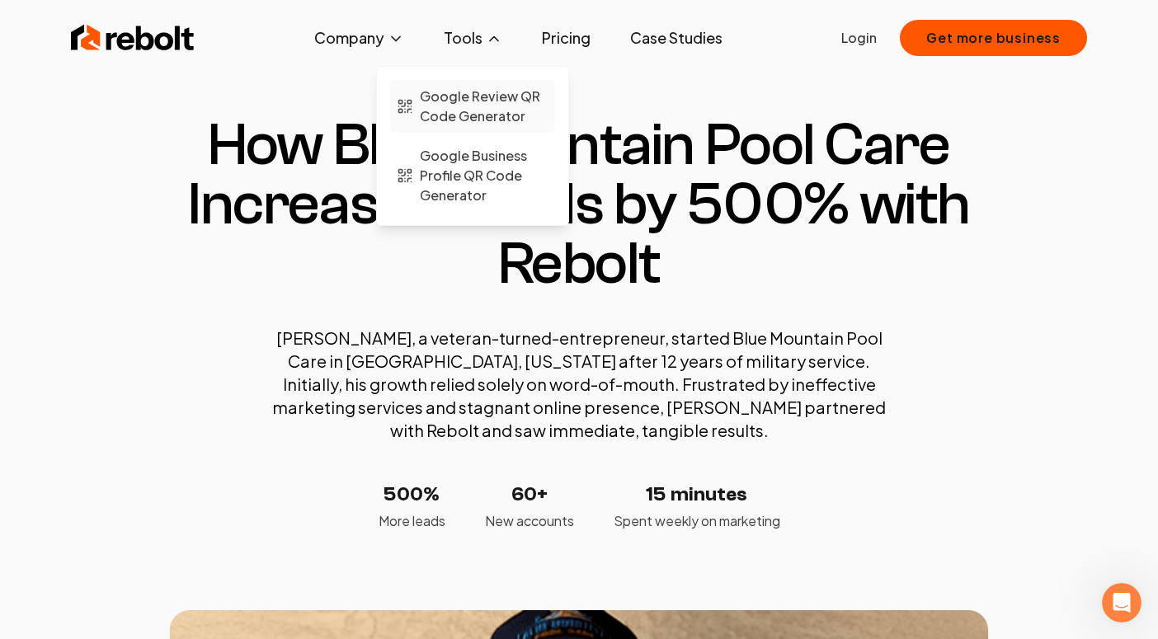
click at [490, 97] on span "Google Review QR Code Generator" at bounding box center [484, 107] width 129 height 40
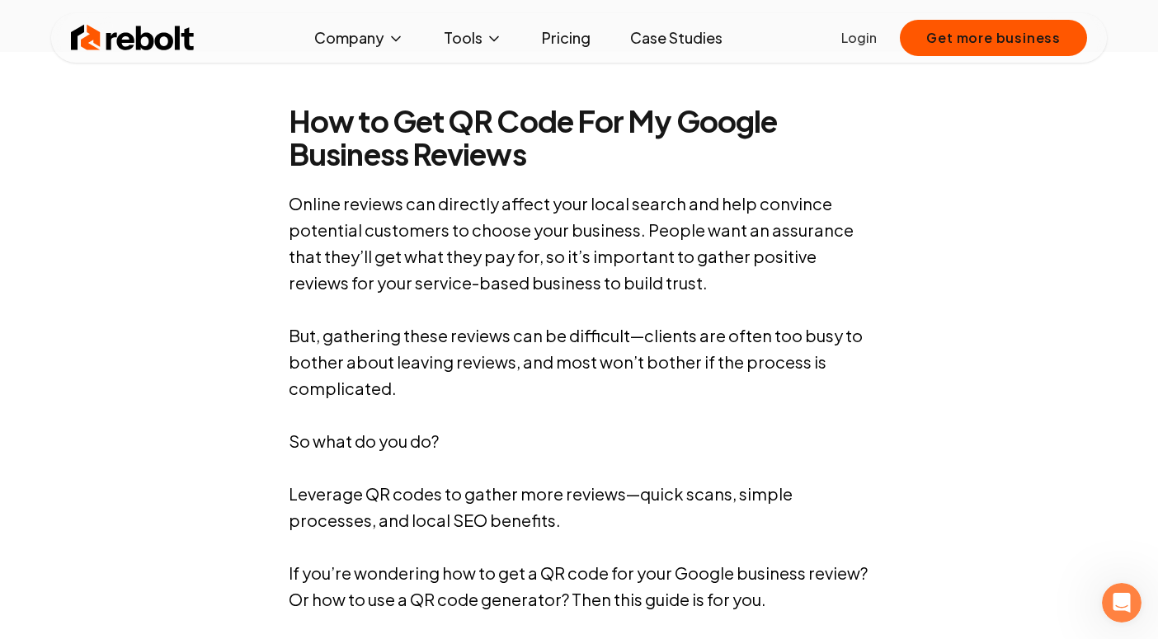
scroll to position [779, 0]
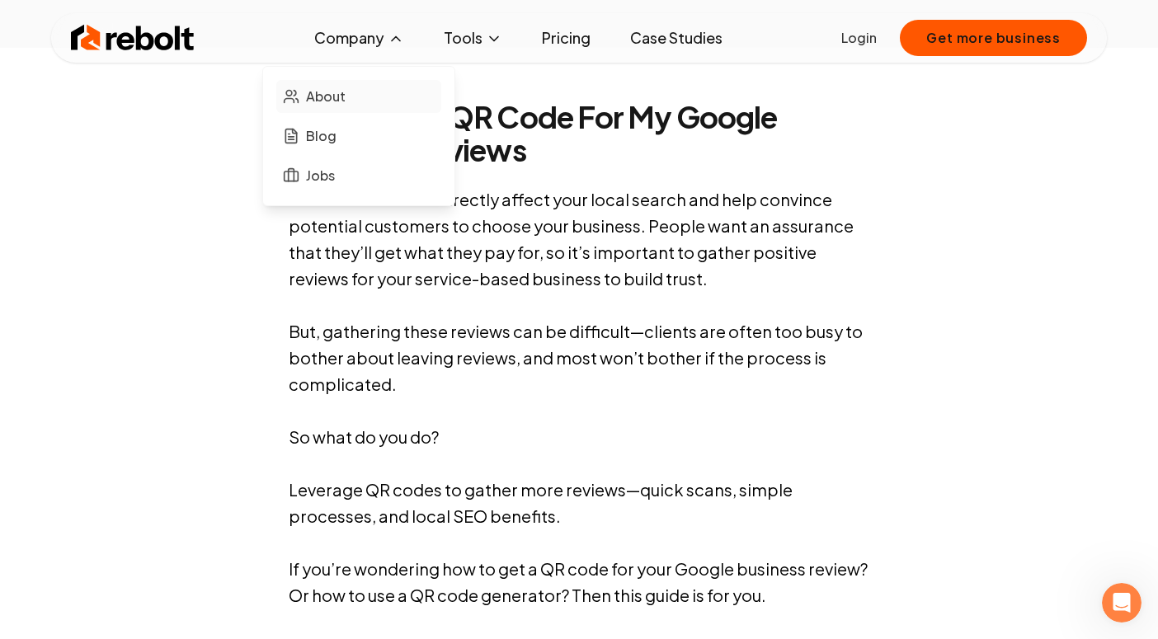
click at [360, 96] on link "About" at bounding box center [358, 96] width 165 height 33
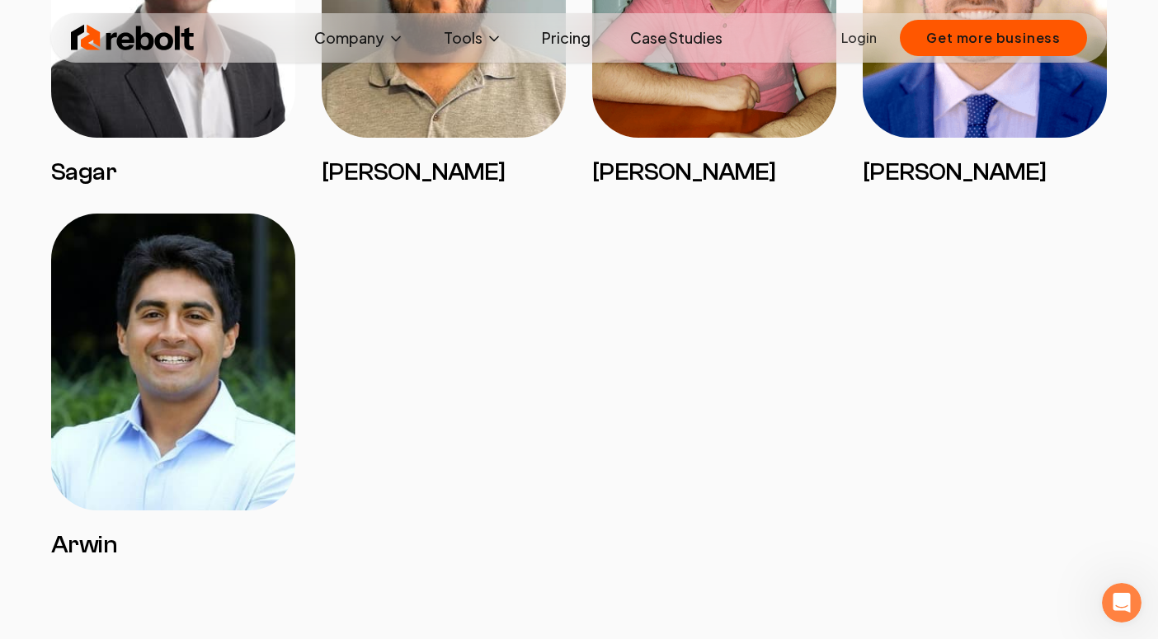
scroll to position [3470, 0]
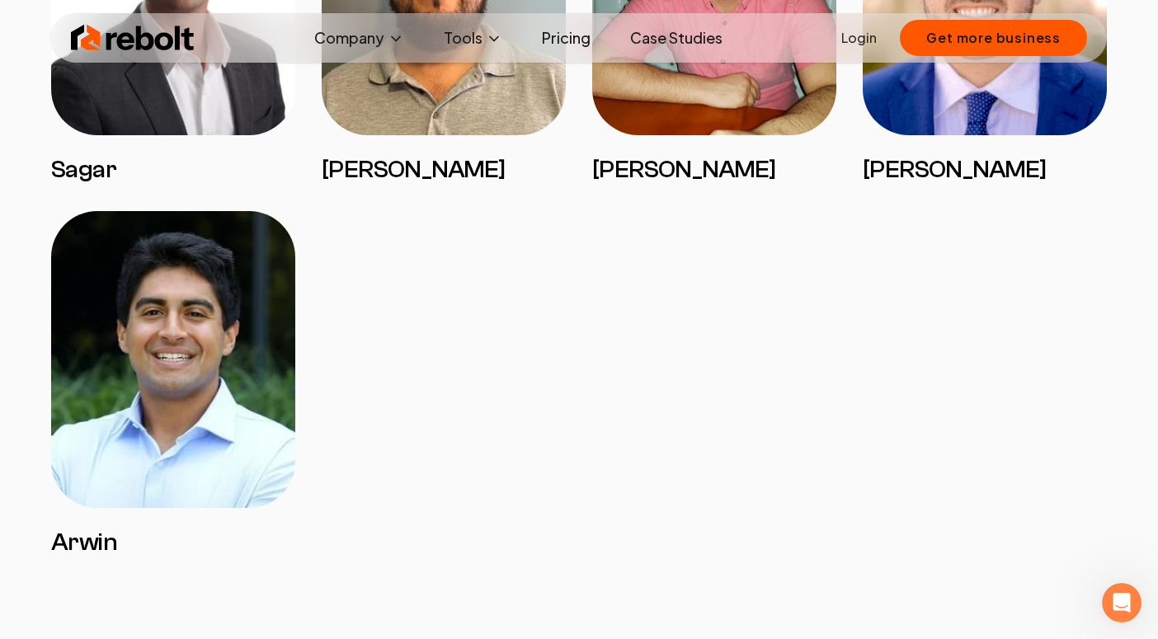
click at [206, 369] on img at bounding box center [173, 359] width 244 height 297
click at [75, 550] on h3 "Arwin" at bounding box center [173, 543] width 244 height 30
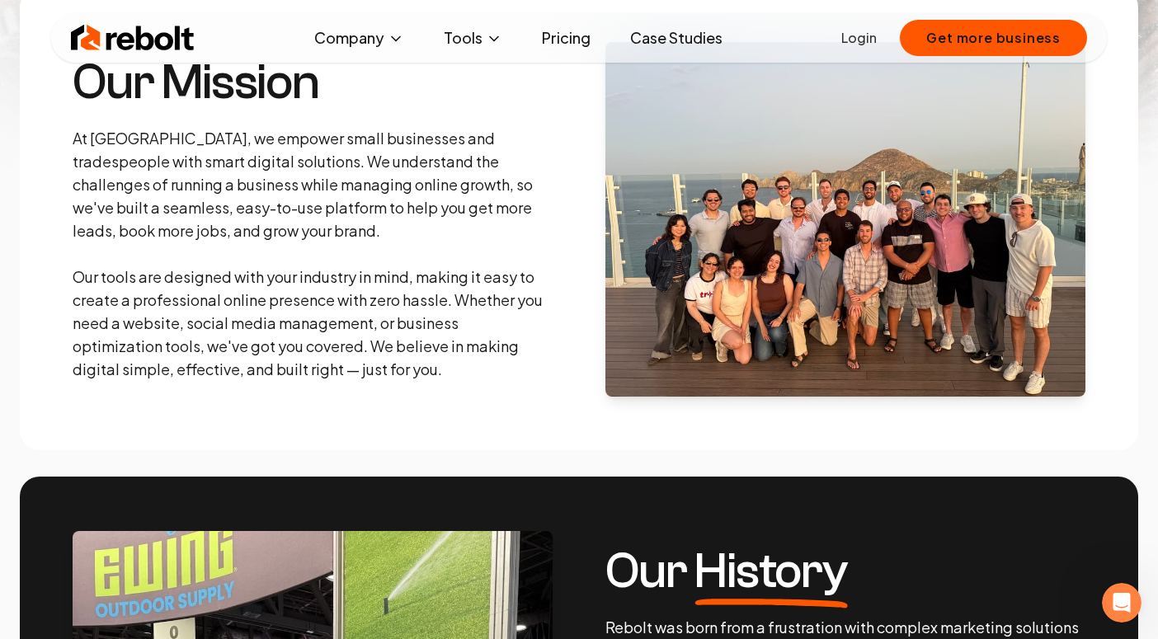
scroll to position [0, 0]
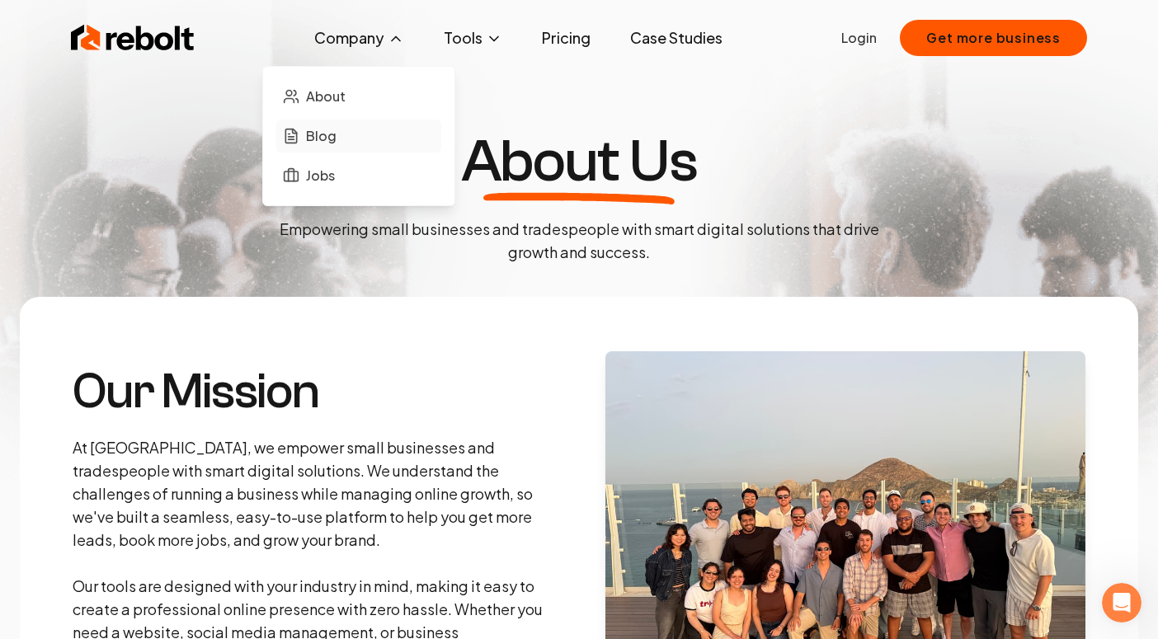
click at [329, 143] on span "Blog" at bounding box center [321, 136] width 31 height 20
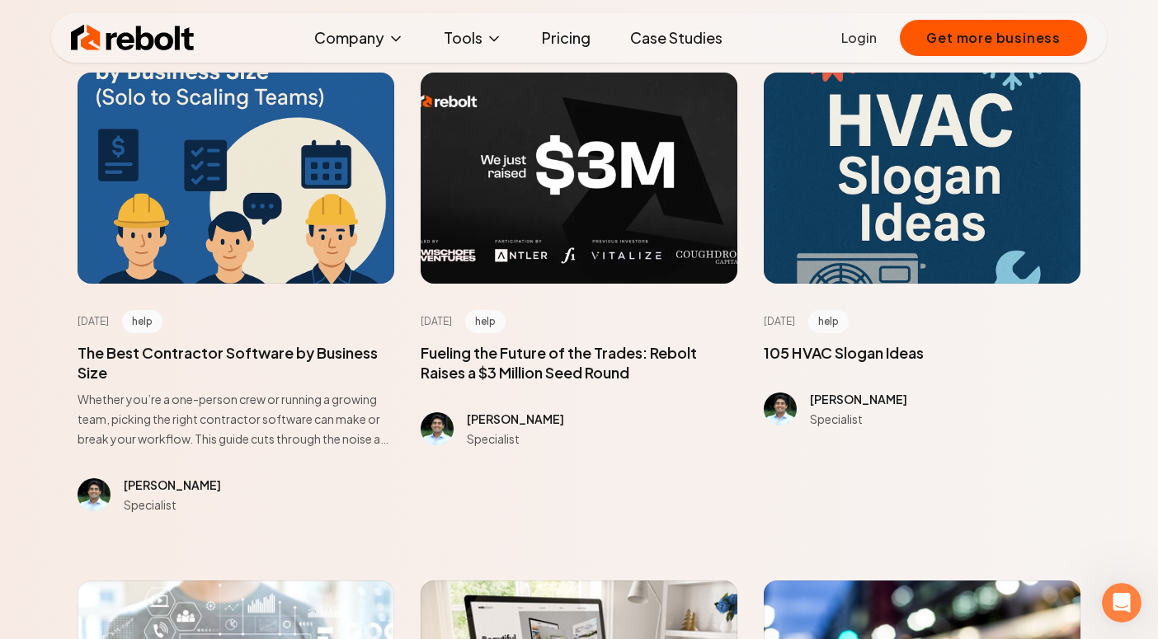
scroll to position [266, 0]
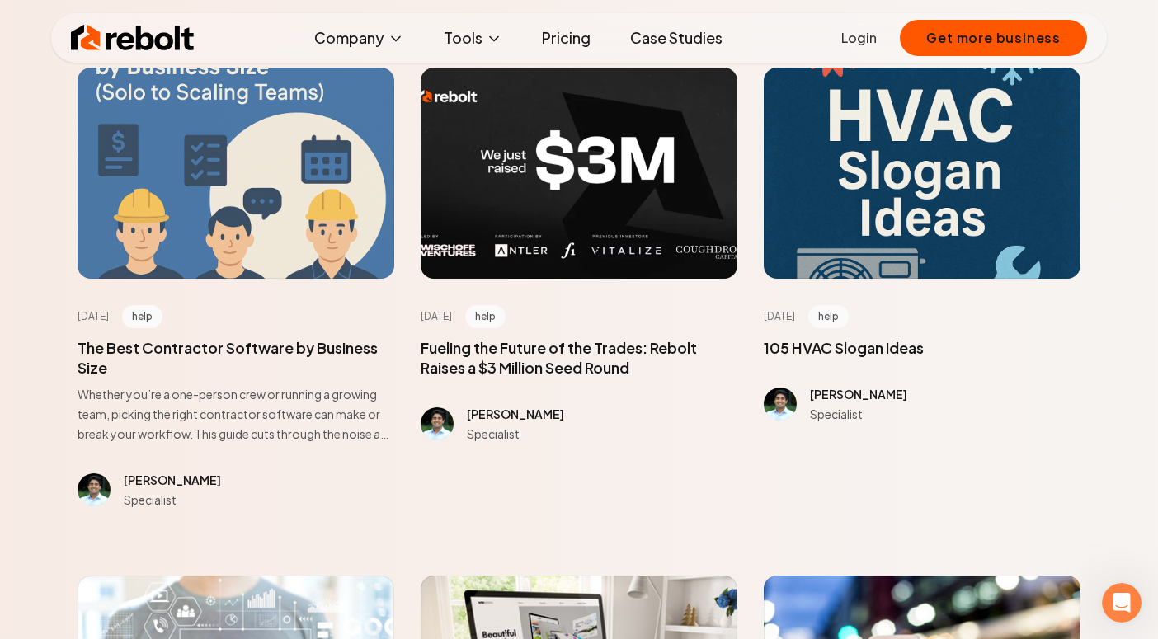
click at [238, 238] on div at bounding box center [236, 173] width 317 height 211
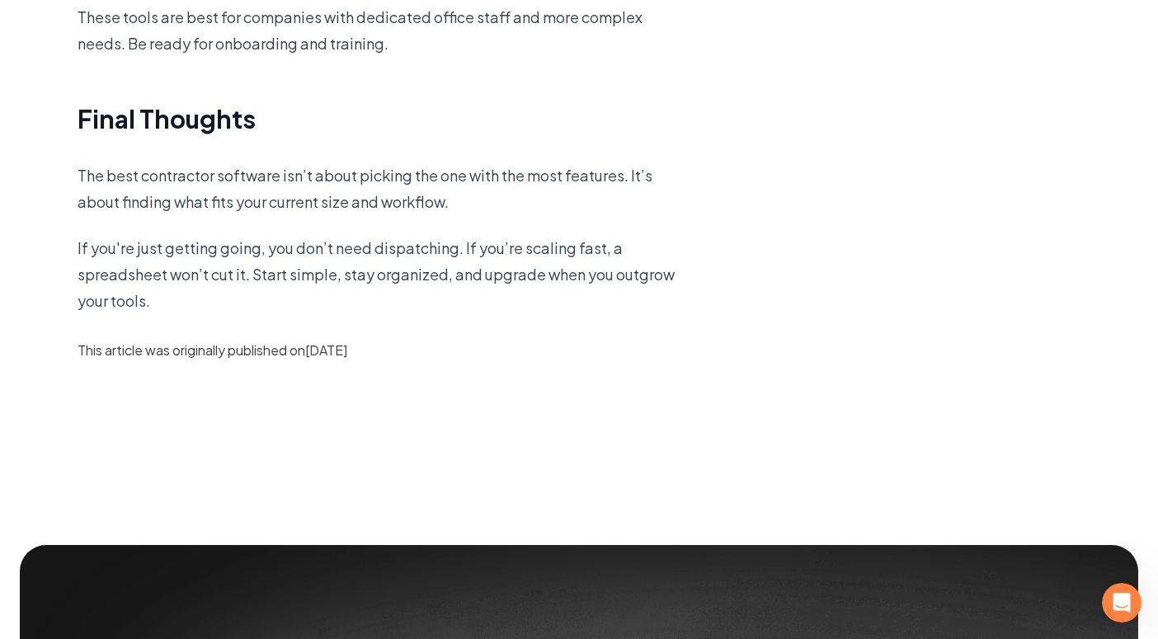
scroll to position [4319, 0]
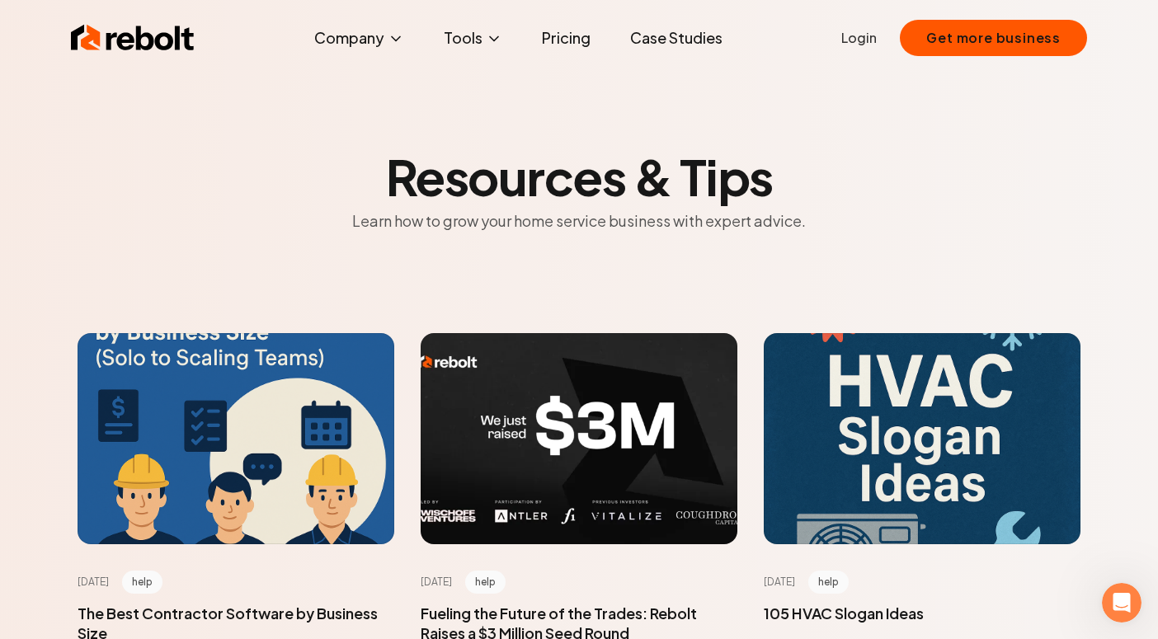
click at [679, 34] on link "Case Studies" at bounding box center [676, 37] width 119 height 33
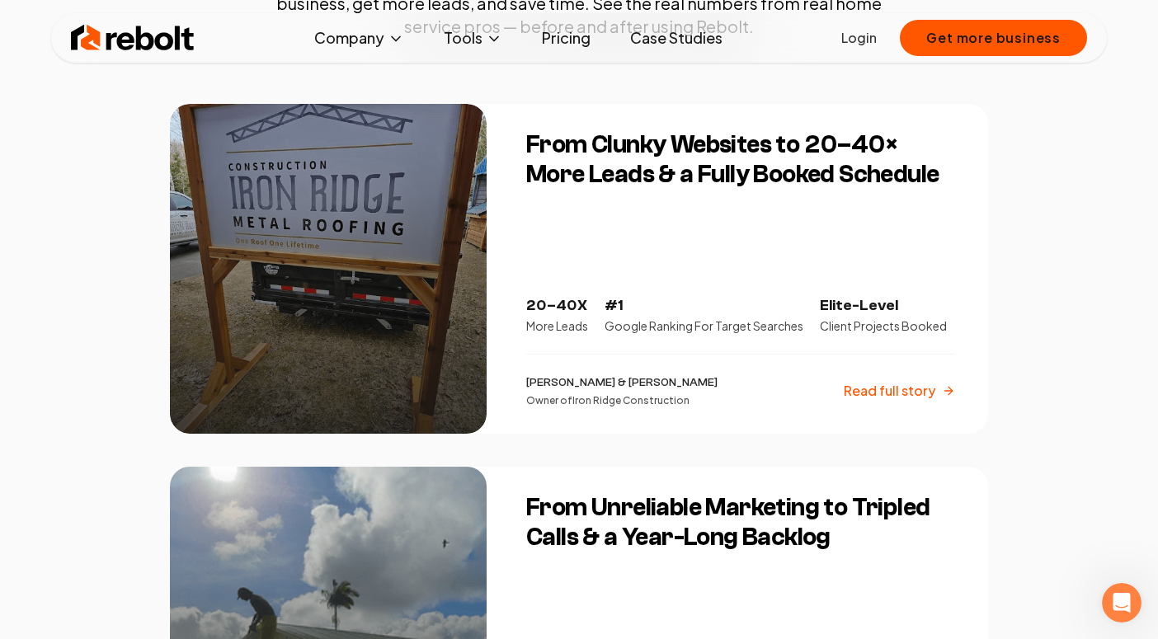
scroll to position [299, 0]
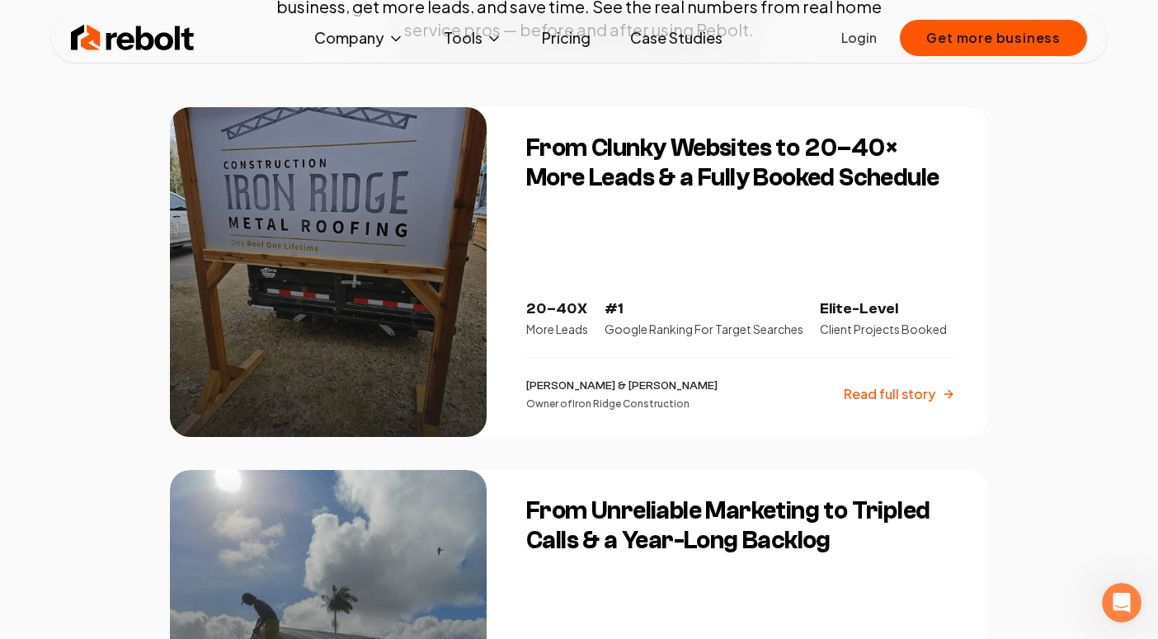
click at [297, 366] on div at bounding box center [328, 272] width 317 height 330
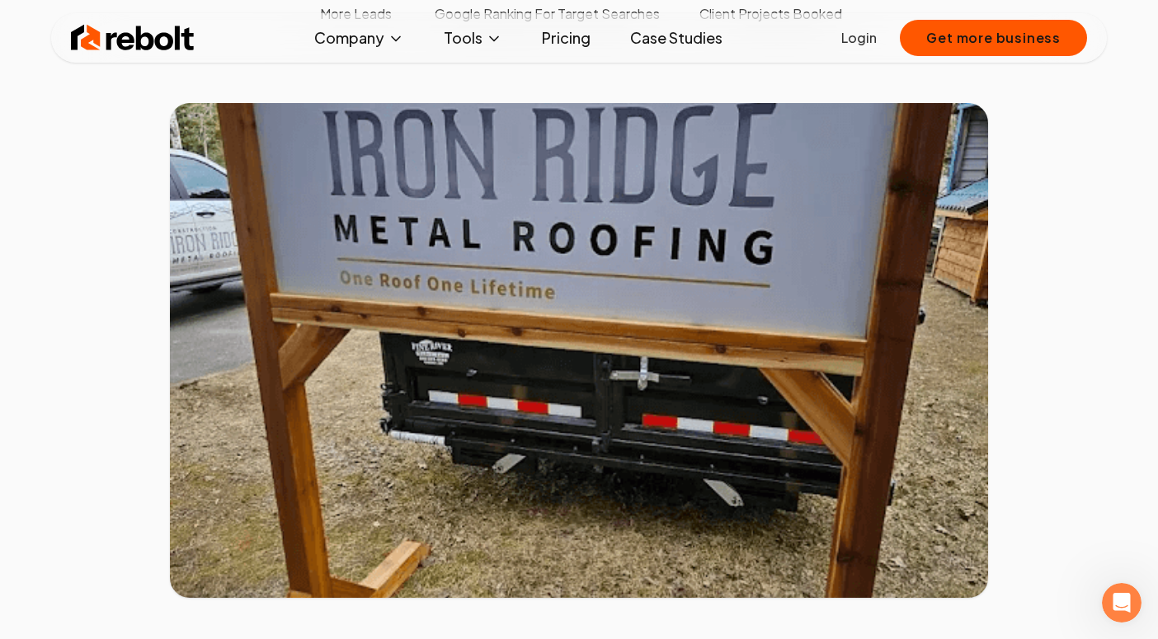
scroll to position [526, 0]
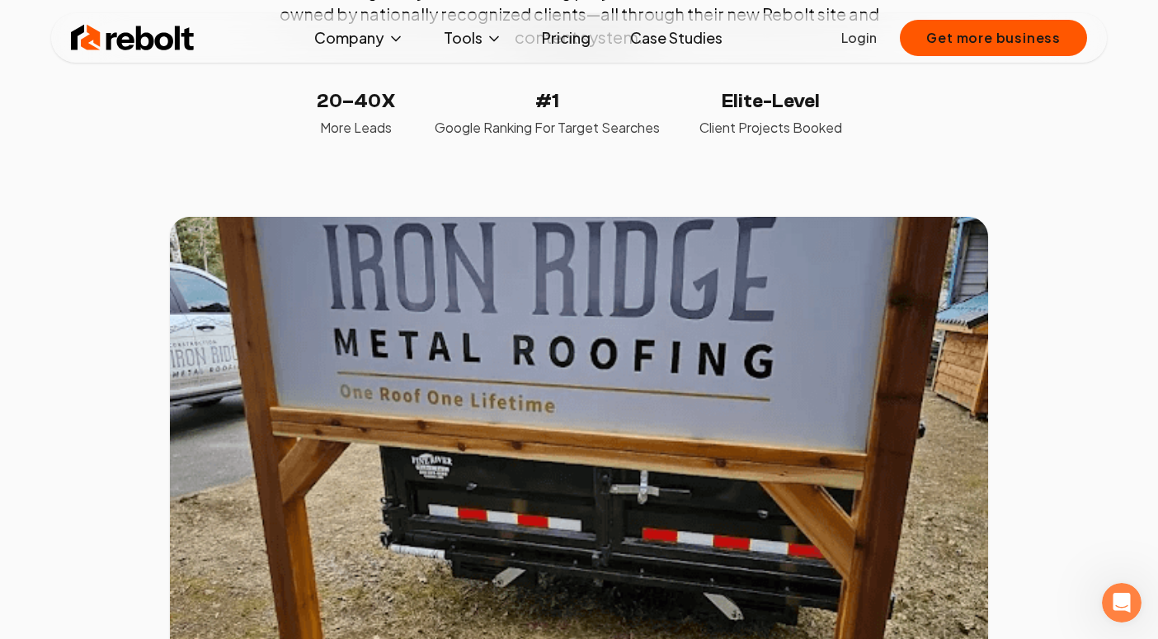
click at [696, 36] on link "Case Studies" at bounding box center [676, 37] width 119 height 33
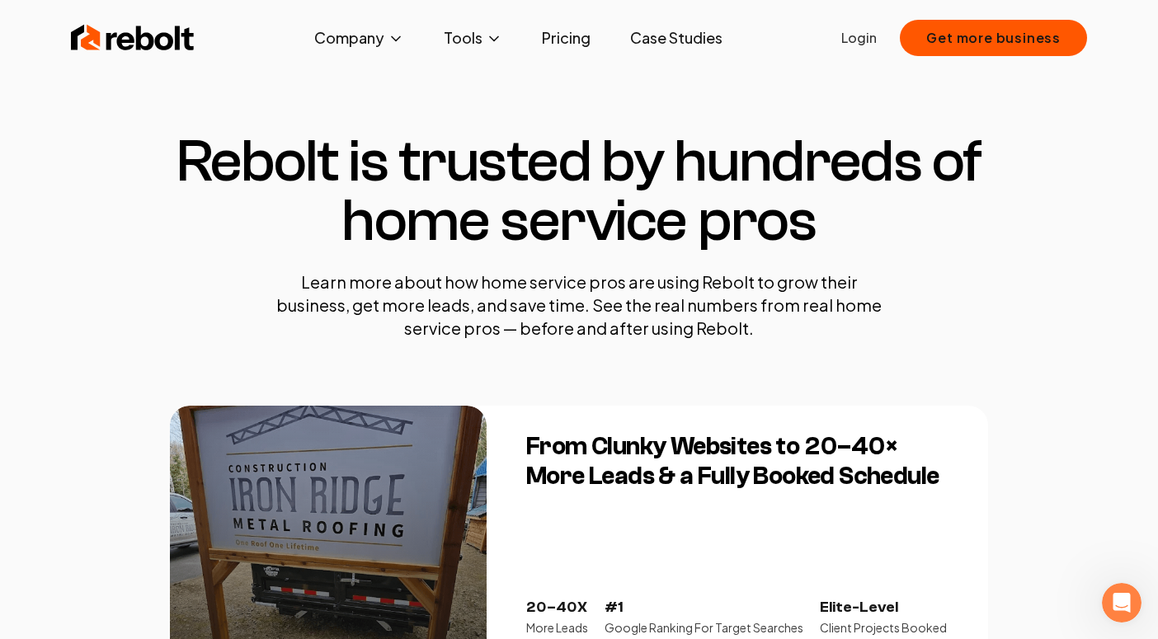
click at [551, 32] on link "Pricing" at bounding box center [566, 37] width 75 height 33
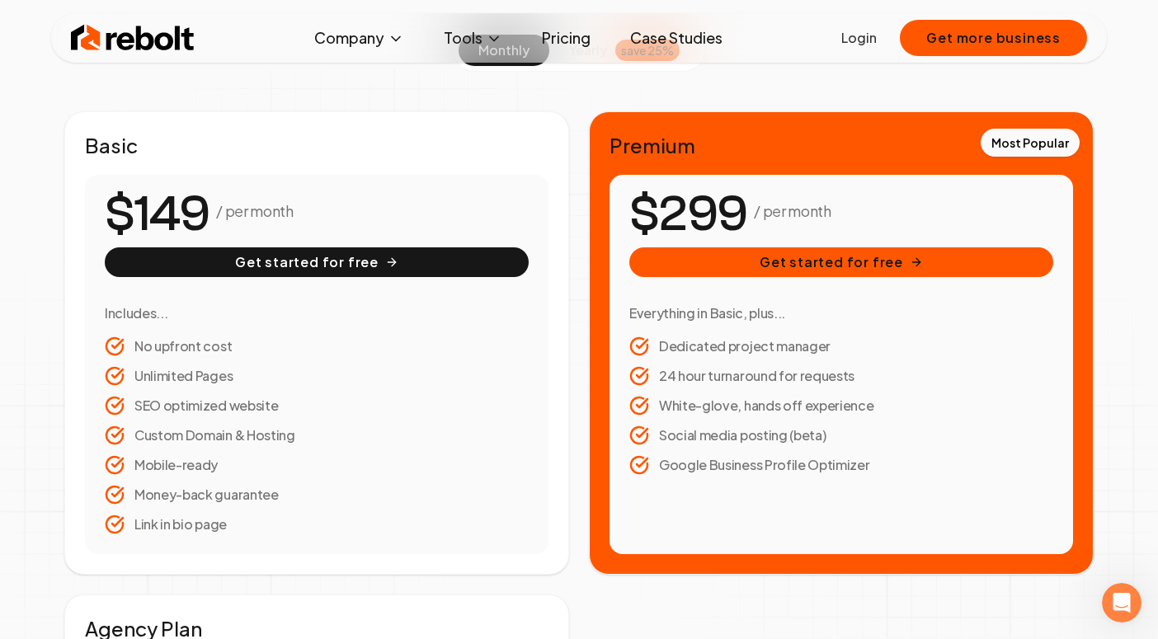
scroll to position [250, 0]
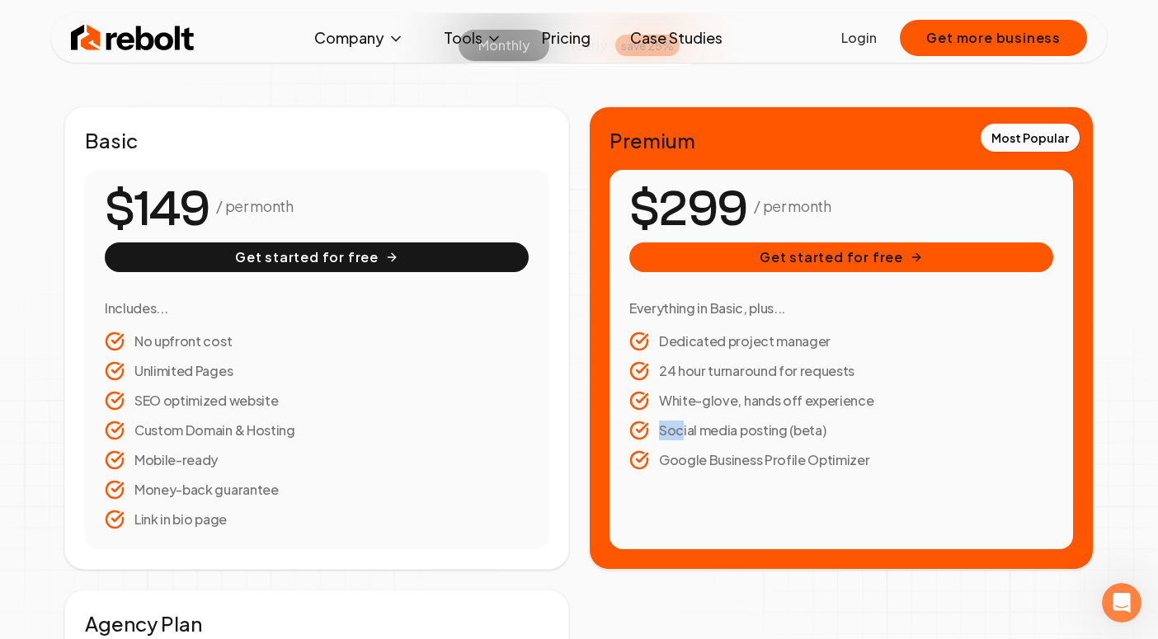
drag, startPoint x: 681, startPoint y: 426, endPoint x: 860, endPoint y: 412, distance: 180.3
click at [860, 412] on ul "Dedicated project manager 24 hour turnaround for requests White-glove, hands of…" at bounding box center [841, 401] width 424 height 139
click at [777, 423] on li "Social media posting (beta)" at bounding box center [841, 431] width 424 height 20
drag, startPoint x: 231, startPoint y: 409, endPoint x: 203, endPoint y: 394, distance: 32.1
click at [204, 394] on li "SEO optimized website" at bounding box center [317, 401] width 424 height 20
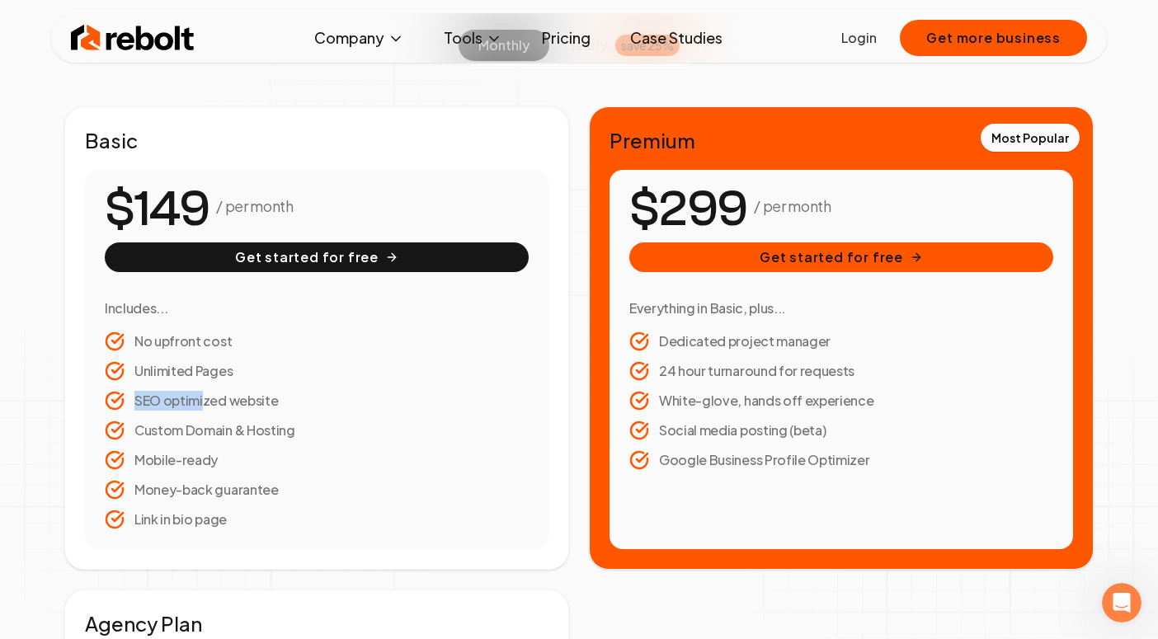
click at [195, 395] on li "SEO optimized website" at bounding box center [317, 401] width 424 height 20
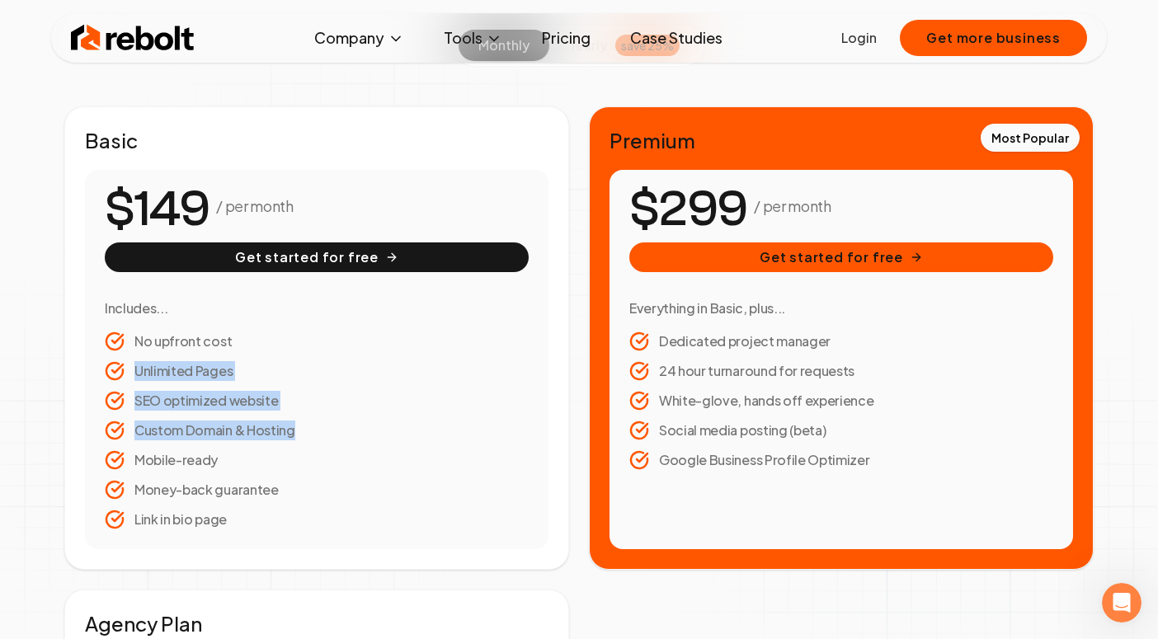
drag, startPoint x: 163, startPoint y: 356, endPoint x: 316, endPoint y: 465, distance: 187.5
click at [316, 465] on ul "No upfront cost Unlimited Pages SEO optimized website Custom Domain & Hosting M…" at bounding box center [317, 431] width 424 height 198
click at [263, 407] on li "SEO optimized website" at bounding box center [317, 401] width 424 height 20
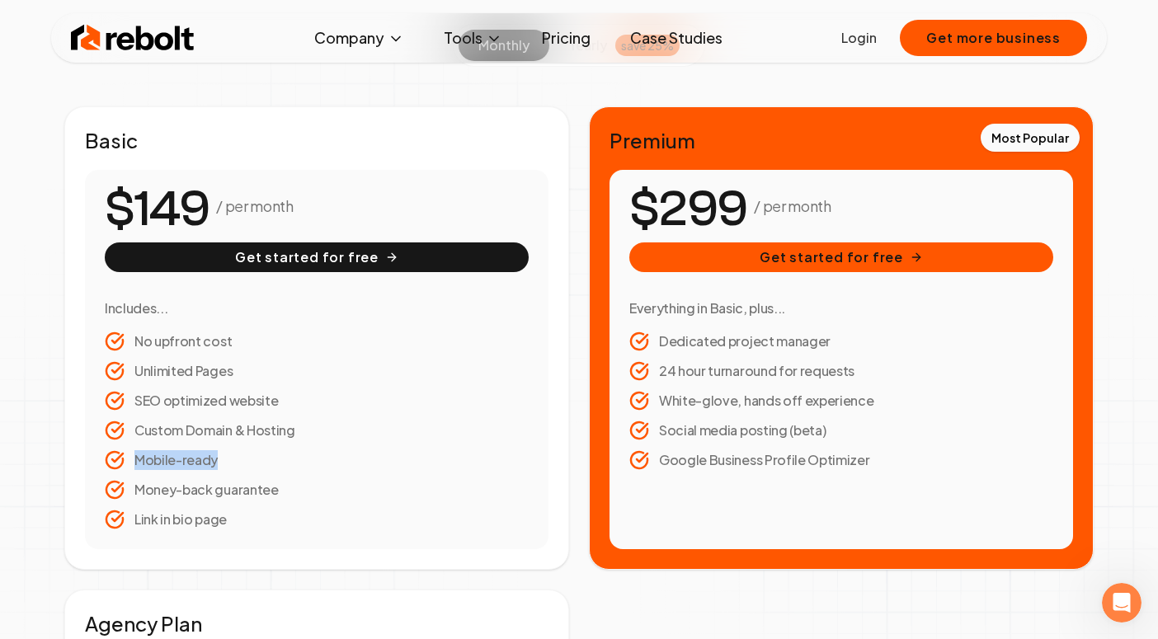
drag, startPoint x: 272, startPoint y: 480, endPoint x: 221, endPoint y: 442, distance: 63.7
click at [221, 442] on ul "No upfront cost Unlimited Pages SEO optimized website Custom Domain & Hosting M…" at bounding box center [317, 431] width 424 height 198
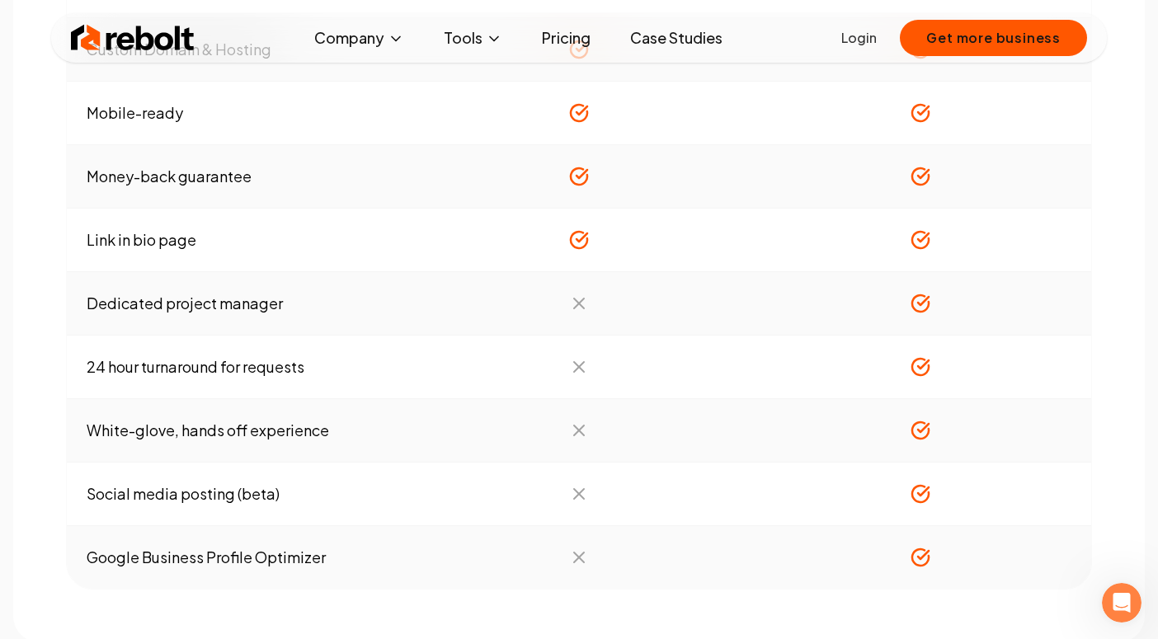
scroll to position [1747, 0]
drag, startPoint x: 219, startPoint y: 485, endPoint x: 346, endPoint y: 478, distance: 127.3
click at [346, 478] on td "Social media posting (beta)" at bounding box center [238, 493] width 342 height 64
click at [177, 499] on td "Social media posting (beta)" at bounding box center [238, 493] width 342 height 64
drag, startPoint x: 278, startPoint y: 554, endPoint x: 181, endPoint y: 554, distance: 97.4
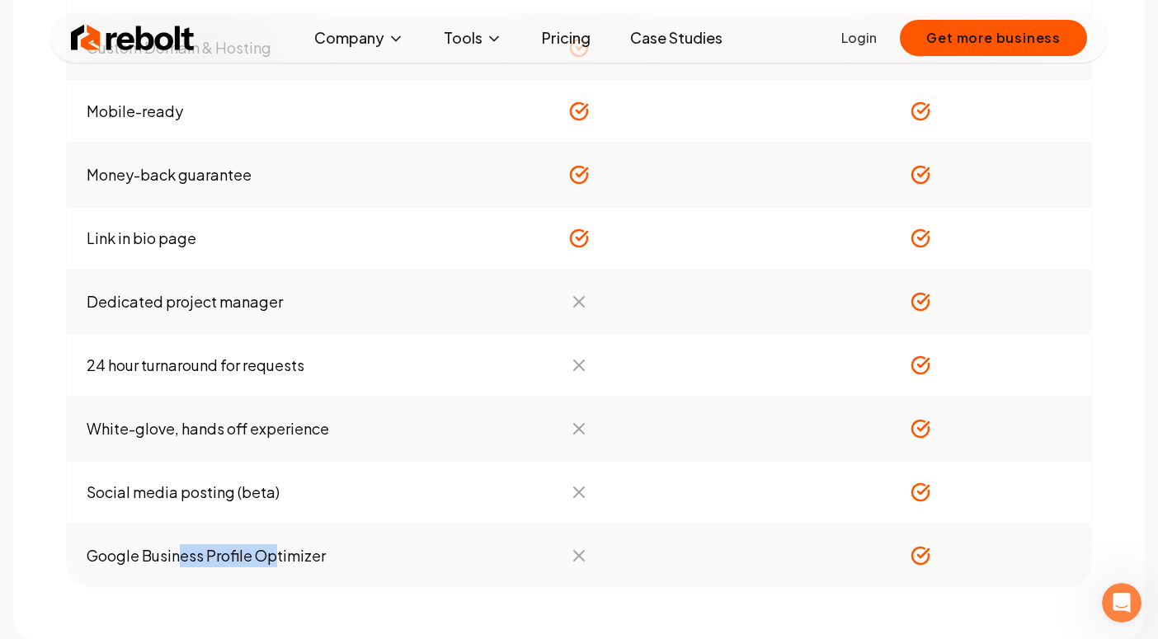
click at [181, 554] on td "Google Business Profile Optimizer" at bounding box center [238, 557] width 342 height 64
drag, startPoint x: 164, startPoint y: 554, endPoint x: 277, endPoint y: 544, distance: 113.5
click at [277, 544] on td "Google Business Profile Optimizer" at bounding box center [238, 557] width 342 height 64
drag, startPoint x: 290, startPoint y: 554, endPoint x: 203, endPoint y: 540, distance: 88.6
click at [203, 541] on td "Google Business Profile Optimizer" at bounding box center [238, 557] width 342 height 64
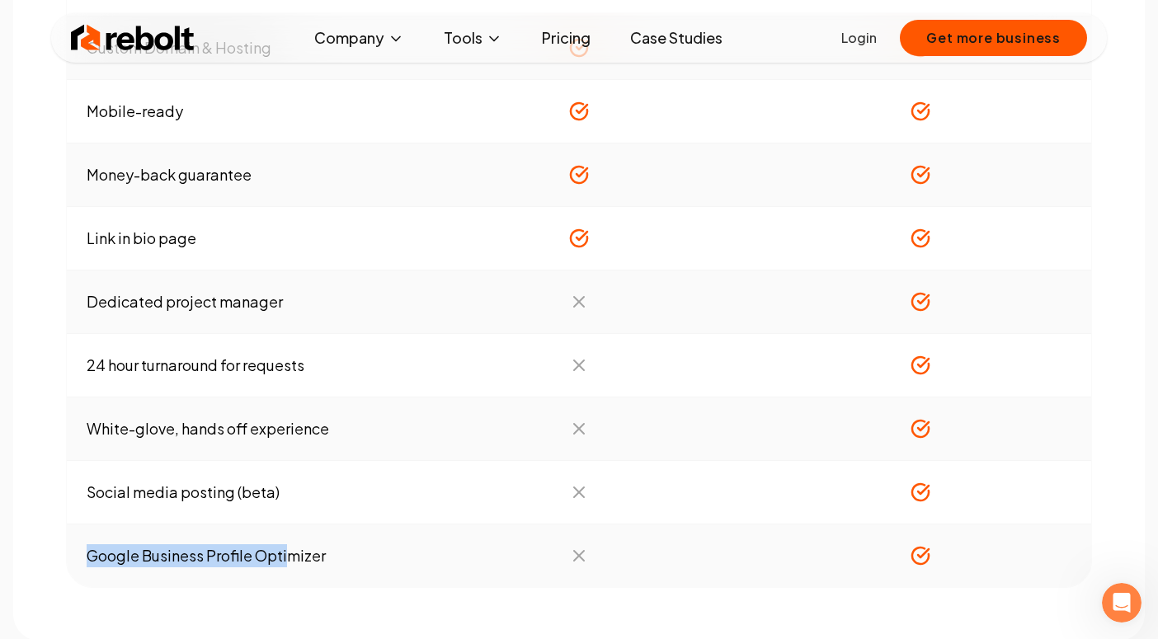
click at [167, 546] on td "Google Business Profile Optimizer" at bounding box center [238, 557] width 342 height 64
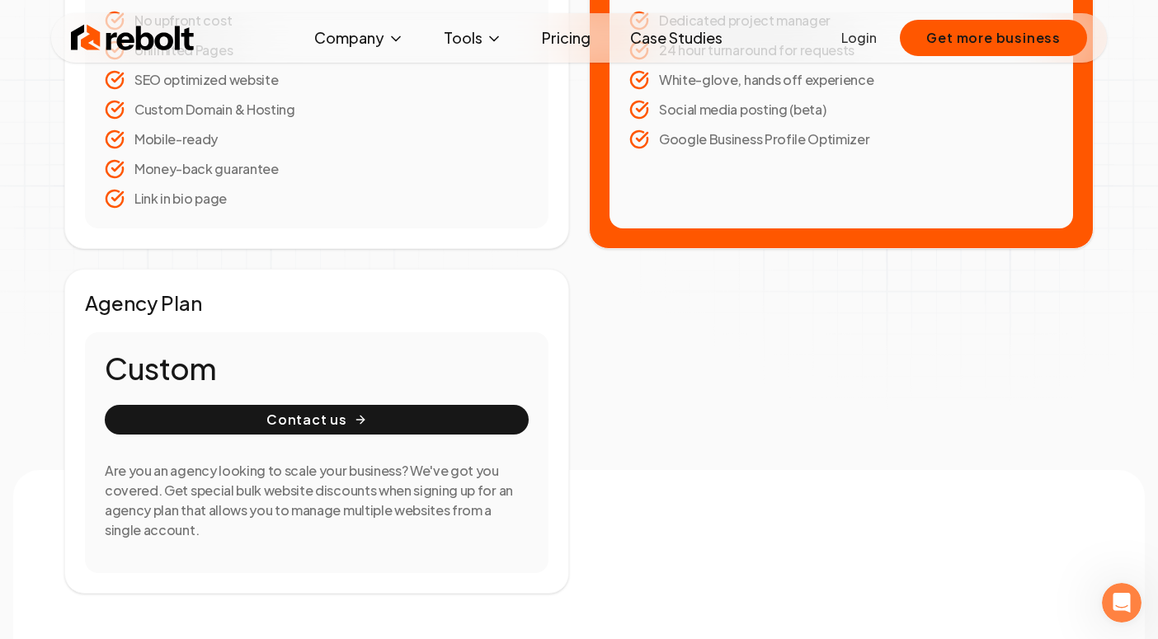
scroll to position [0, 0]
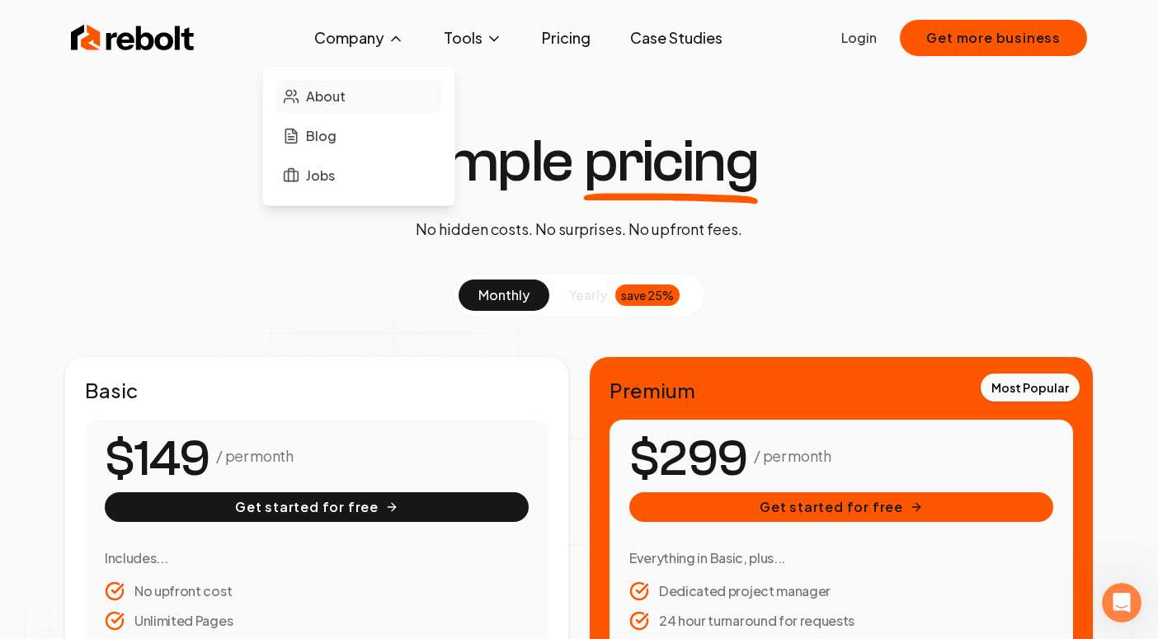
click at [323, 100] on span "About" at bounding box center [326, 97] width 40 height 20
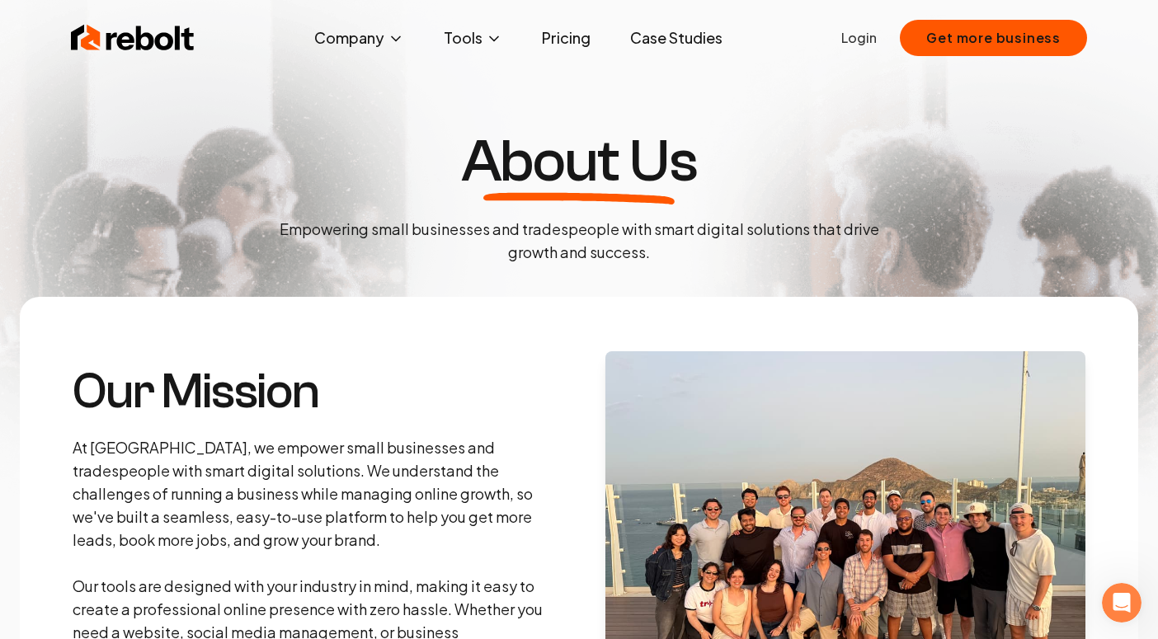
click at [660, 31] on link "Case Studies" at bounding box center [676, 37] width 119 height 33
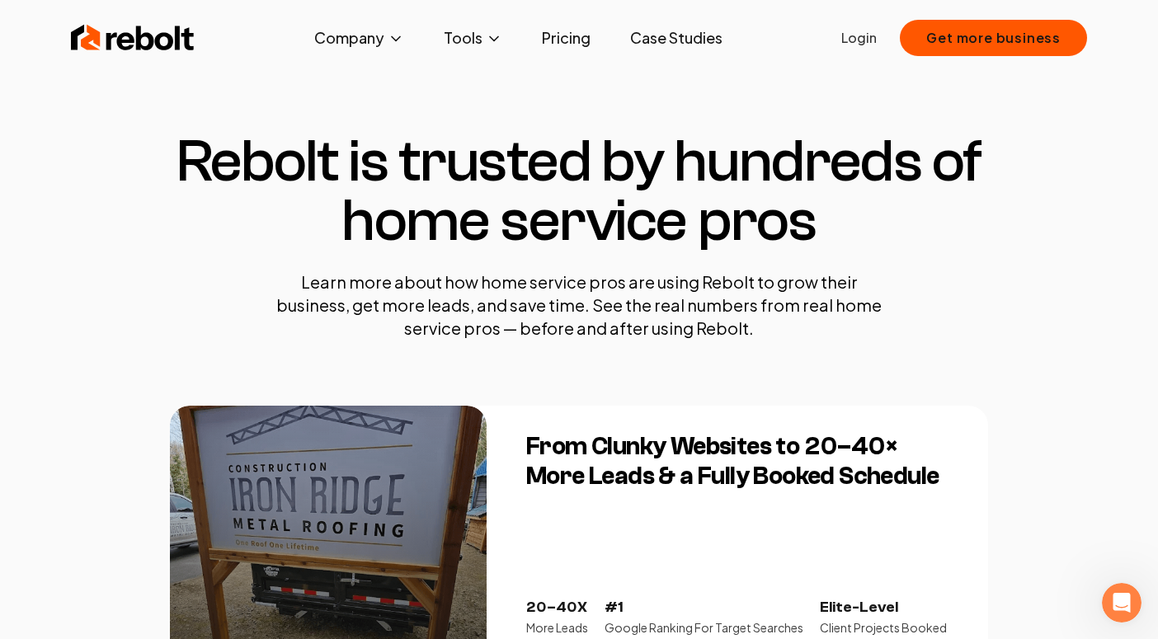
click at [556, 51] on link "Pricing" at bounding box center [566, 37] width 75 height 33
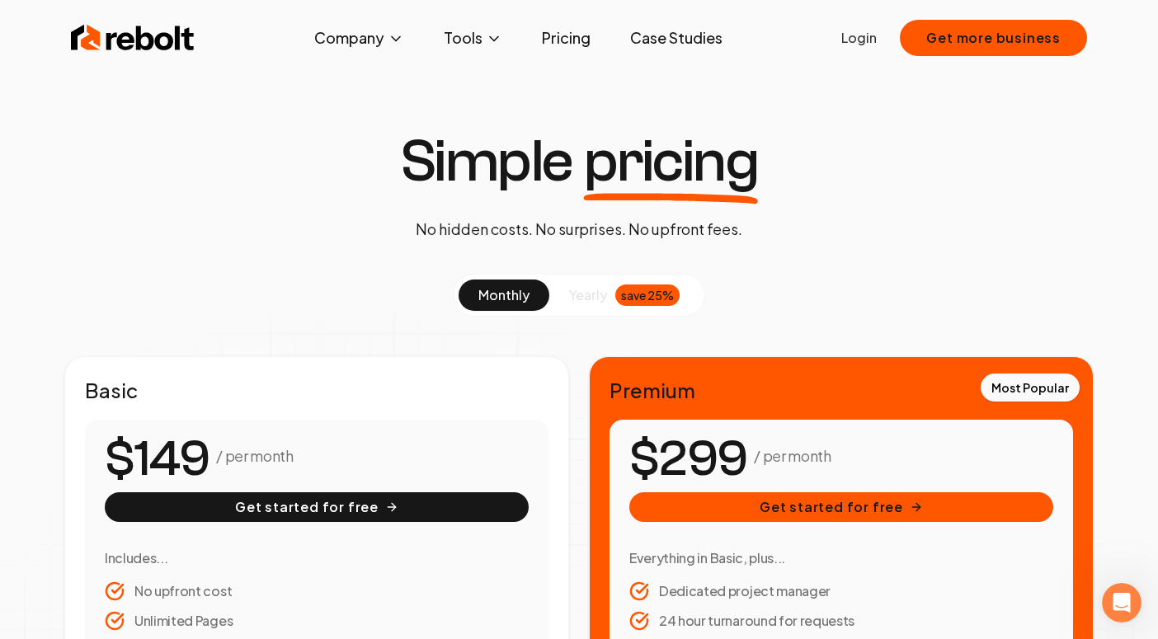
click at [607, 300] on button "yearly save 25%" at bounding box center [624, 295] width 150 height 31
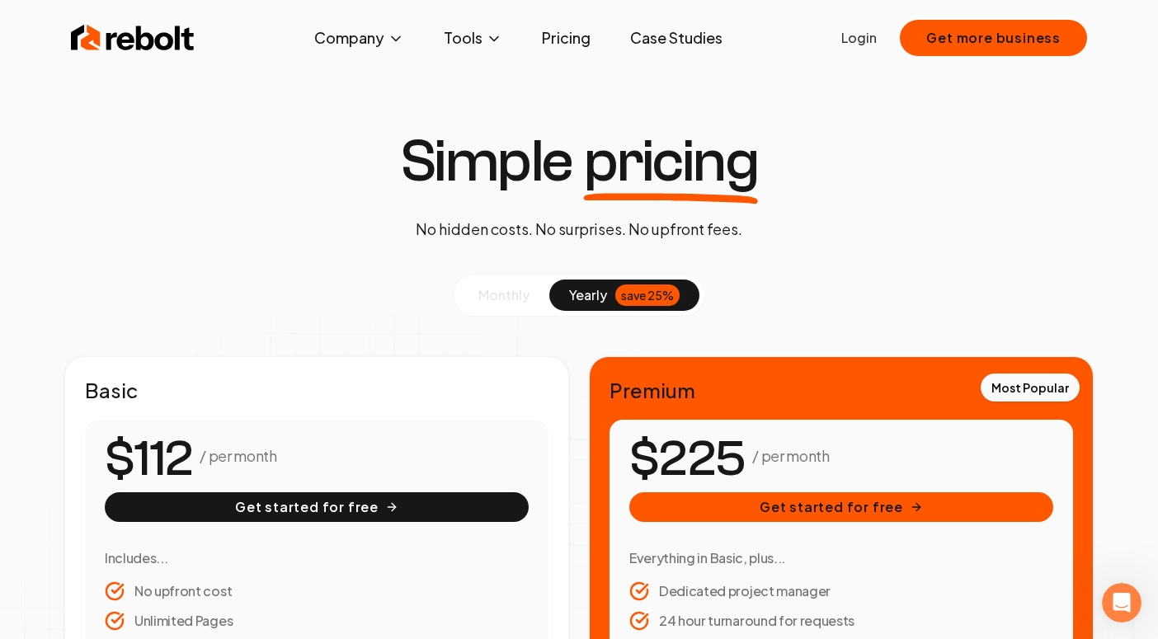
click at [477, 295] on button "monthly" at bounding box center [504, 295] width 91 height 31
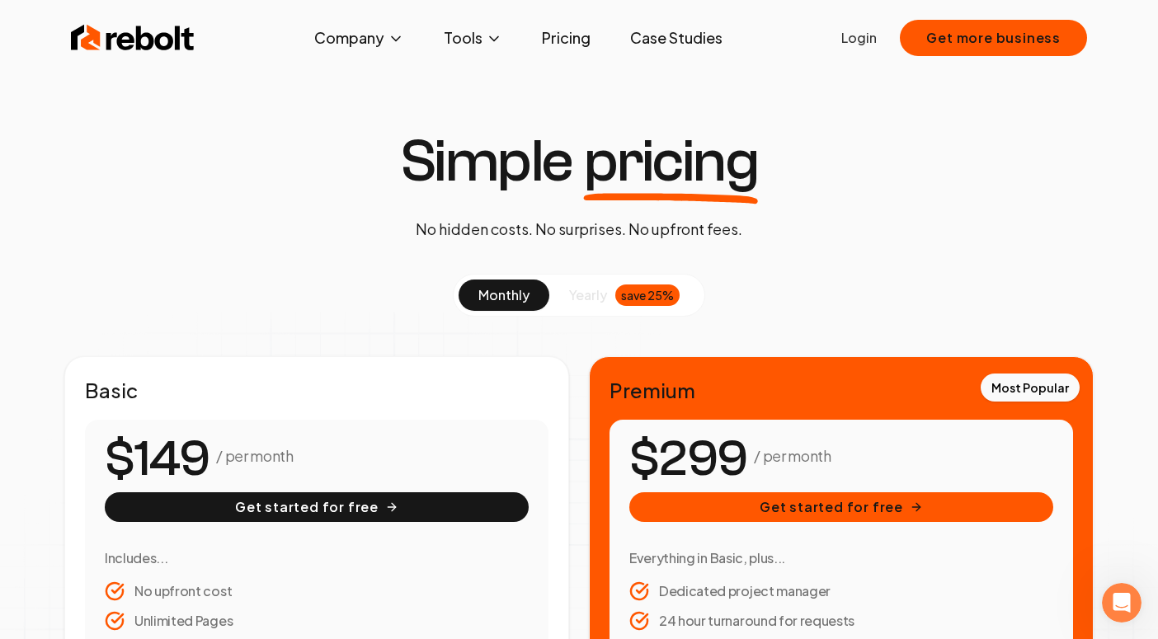
click at [623, 299] on div "save 25%" at bounding box center [647, 295] width 64 height 21
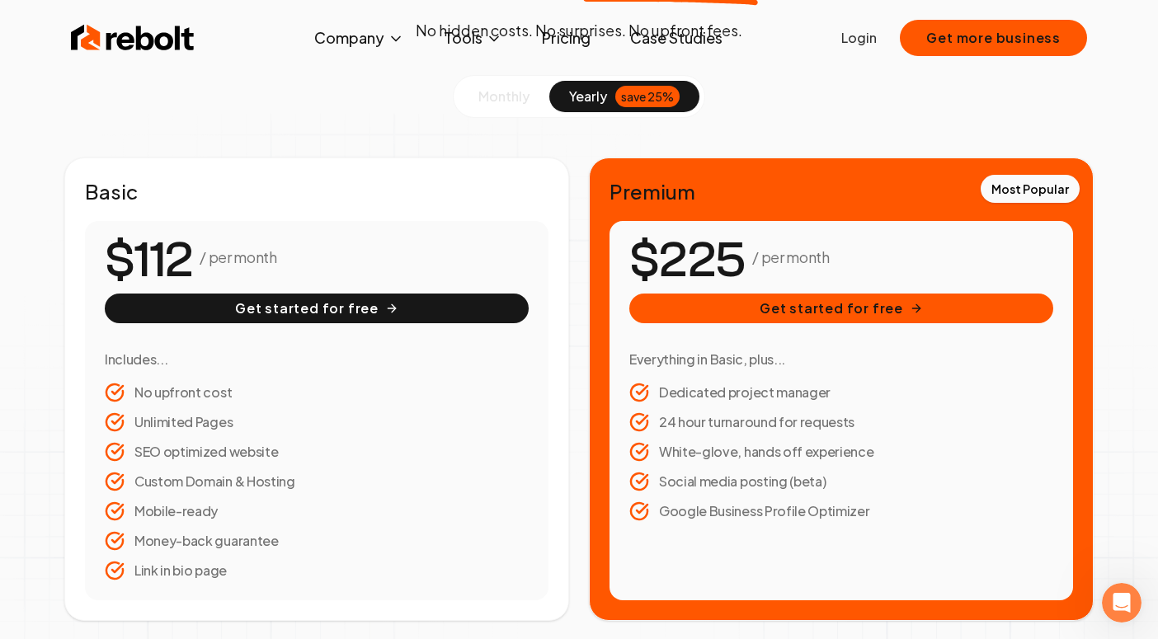
scroll to position [205, 0]
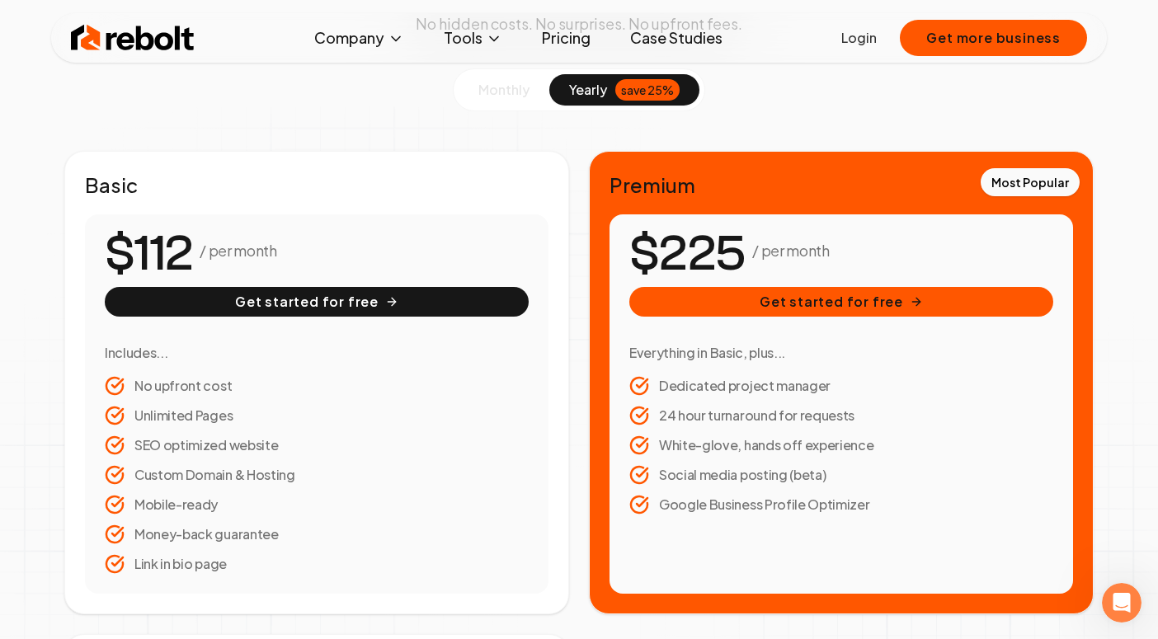
click at [488, 94] on span "monthly" at bounding box center [503, 89] width 51 height 17
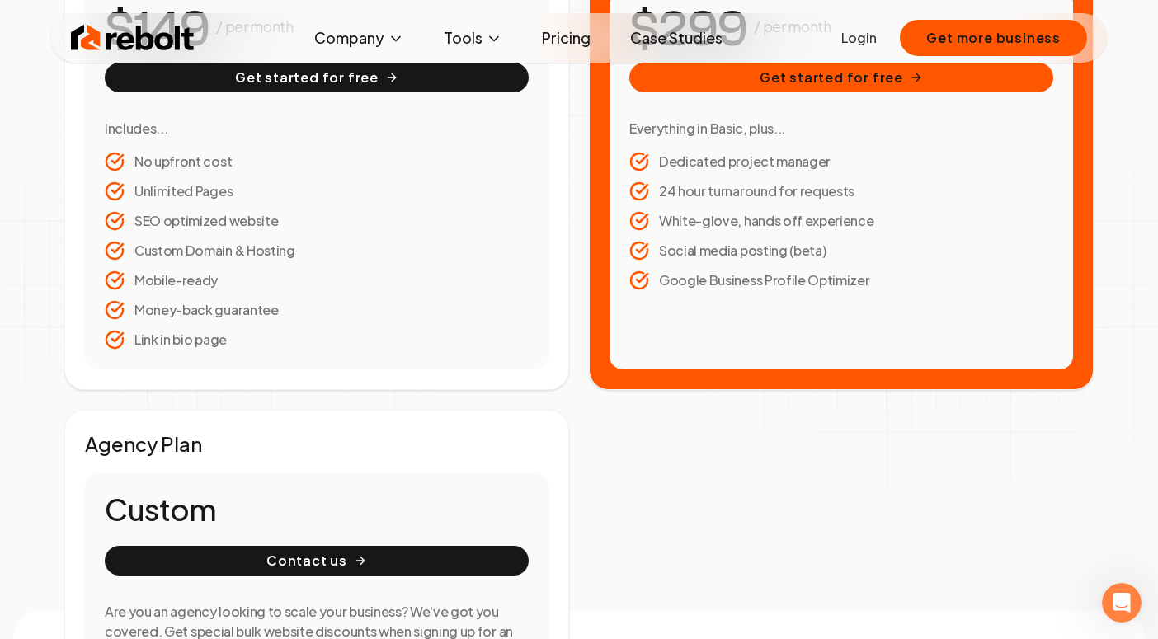
scroll to position [0, 0]
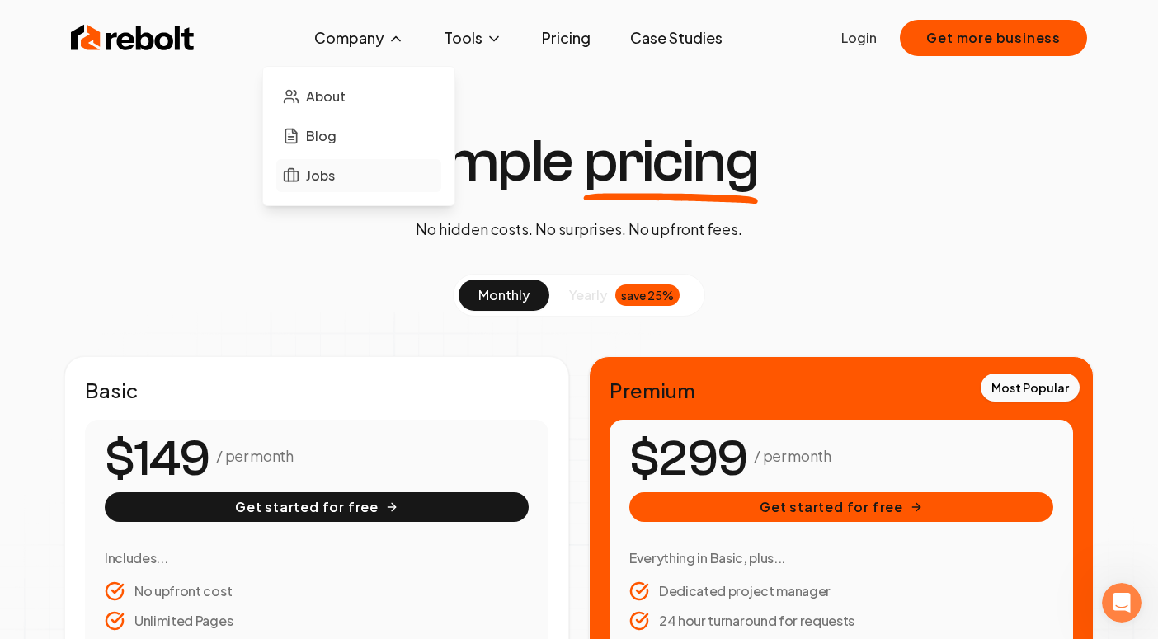
click at [335, 173] on span "Jobs" at bounding box center [320, 176] width 29 height 20
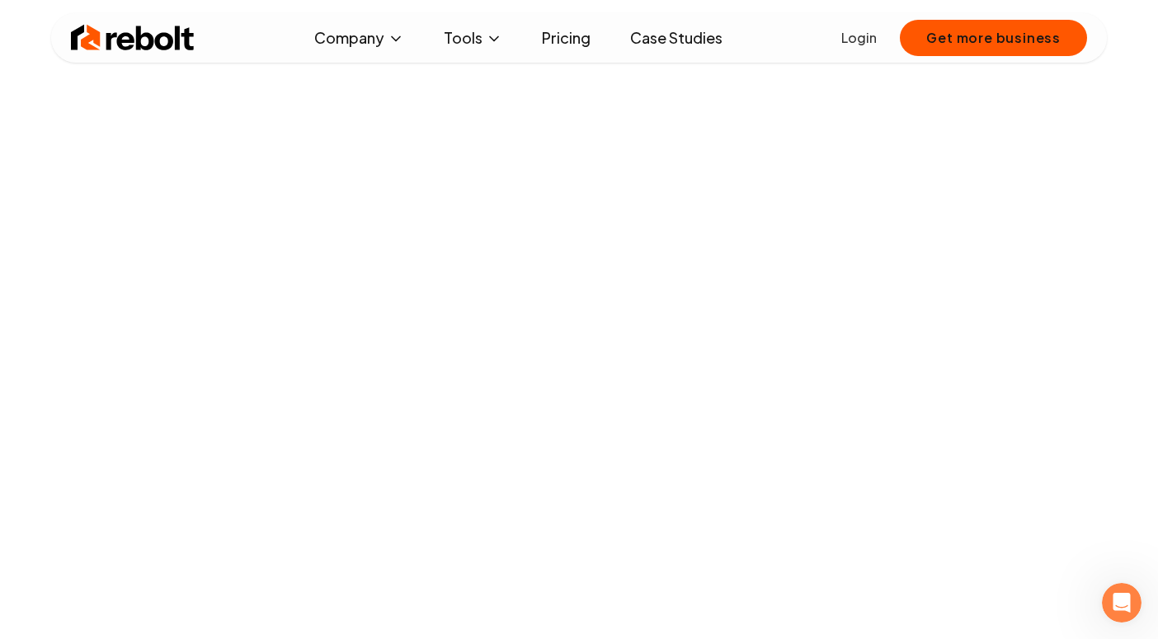
scroll to position [83, 0]
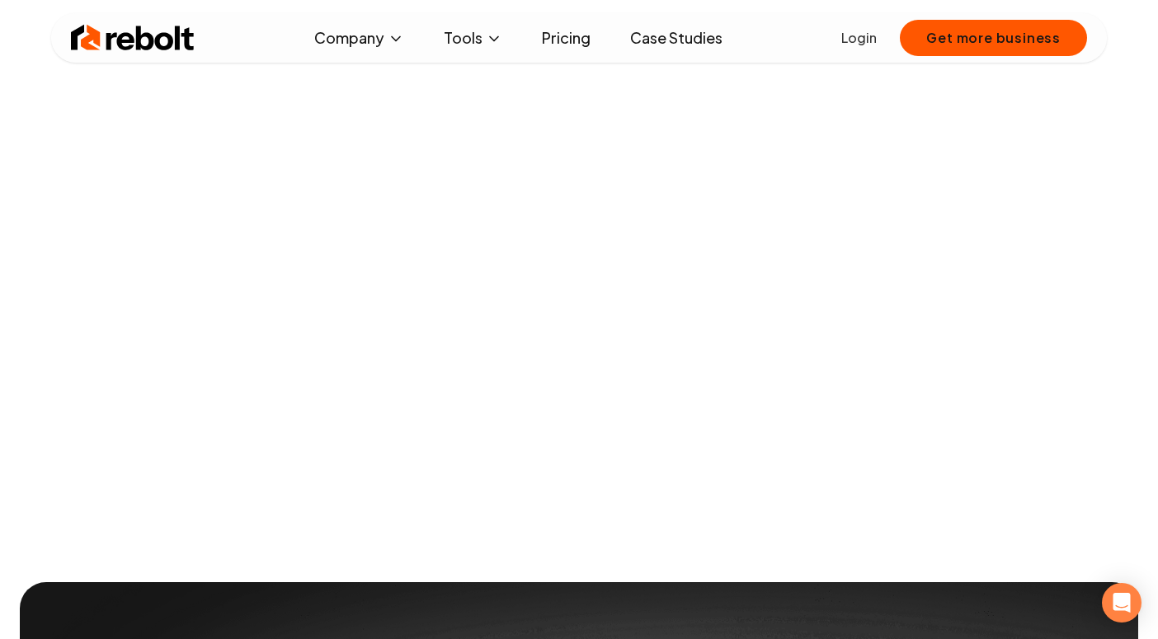
scroll to position [396, 0]
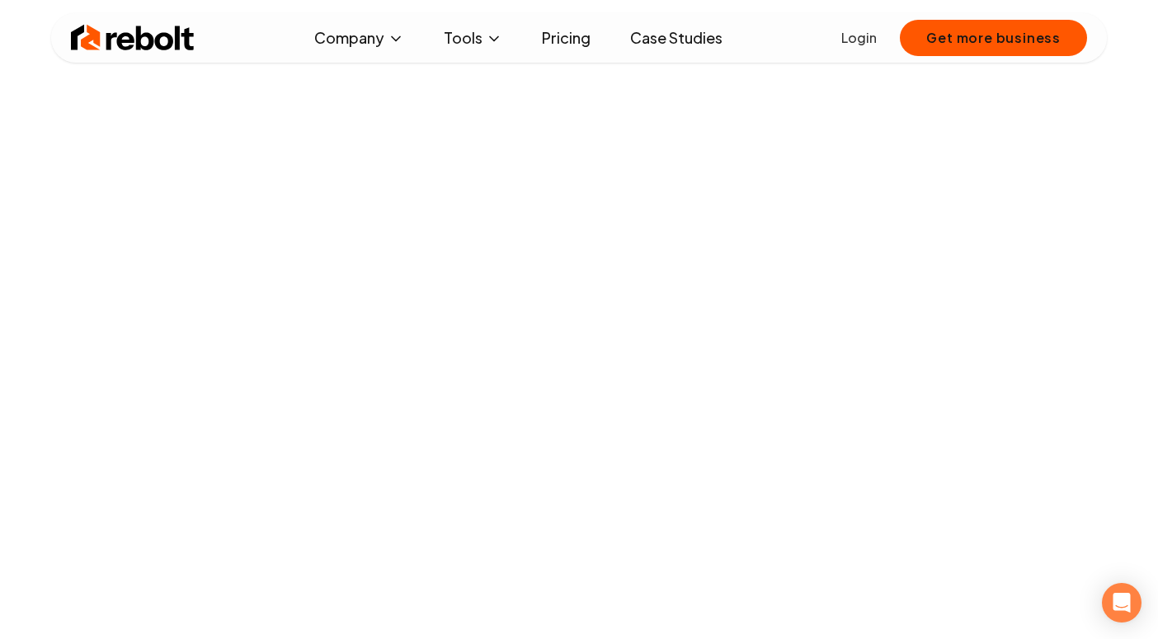
scroll to position [261, 0]
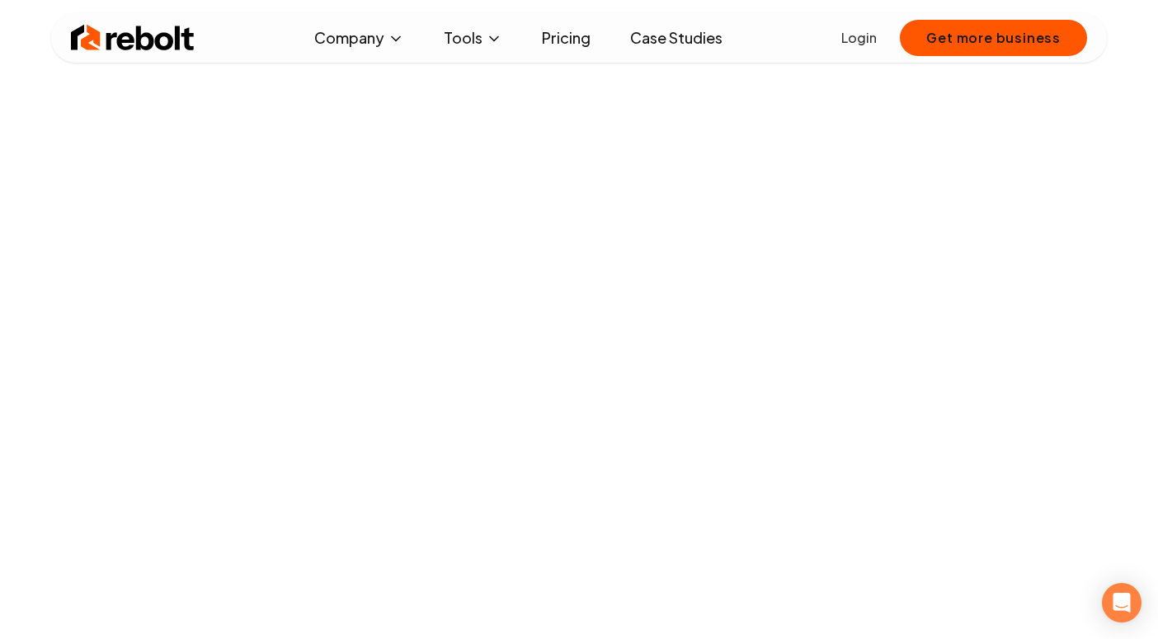
scroll to position [1673, 0]
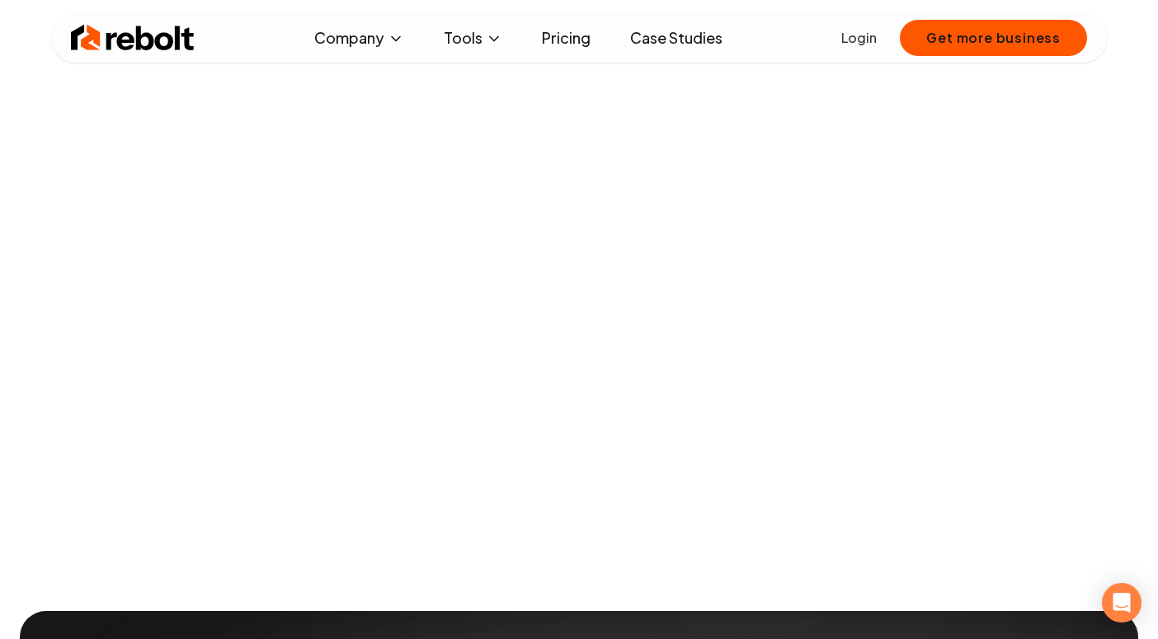
scroll to position [361, 0]
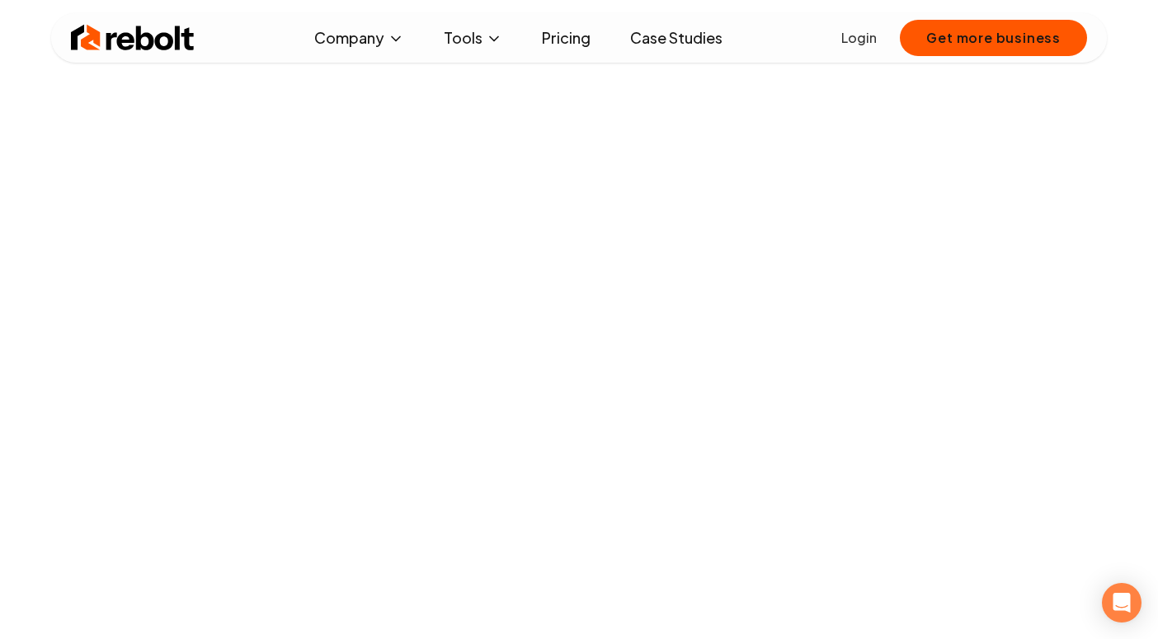
scroll to position [795, 0]
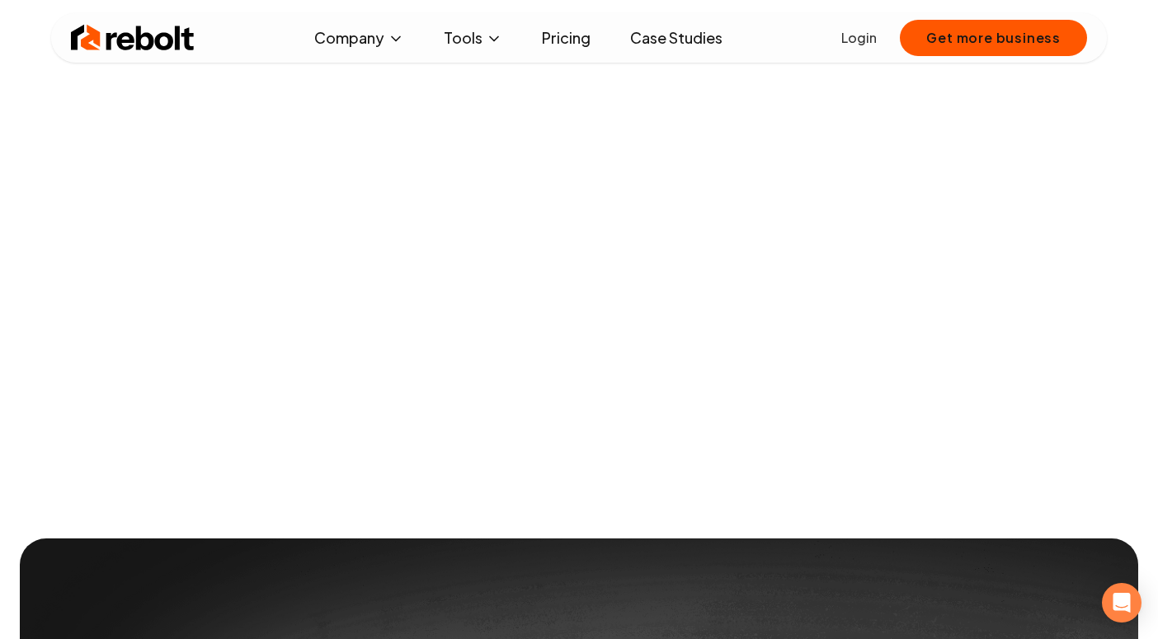
scroll to position [460, 0]
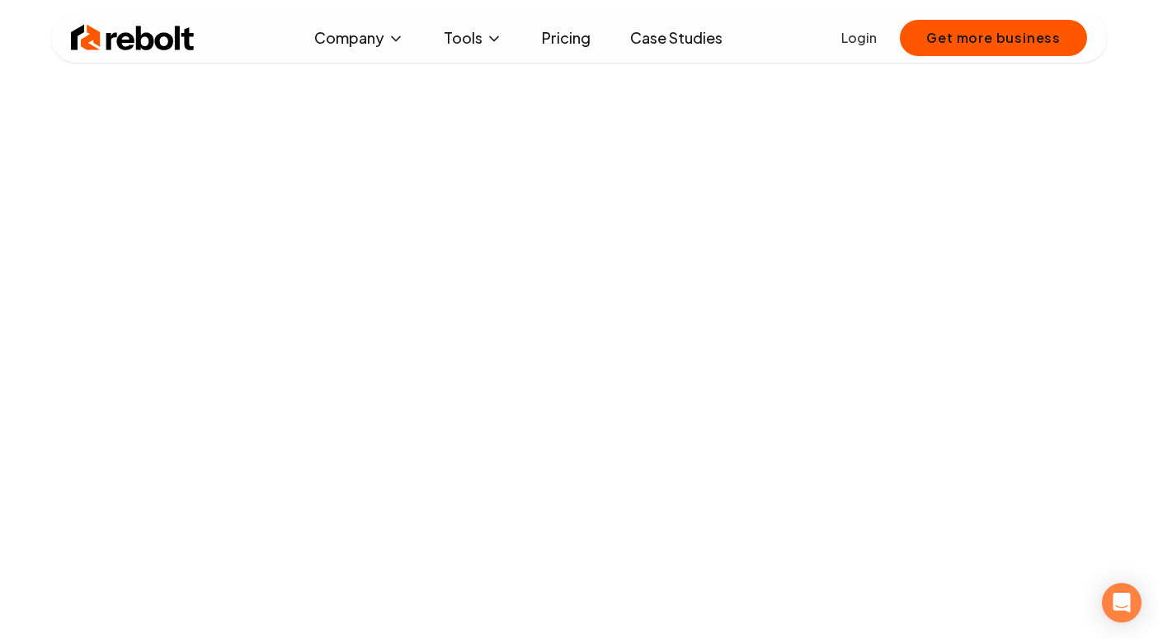
scroll to position [179, 0]
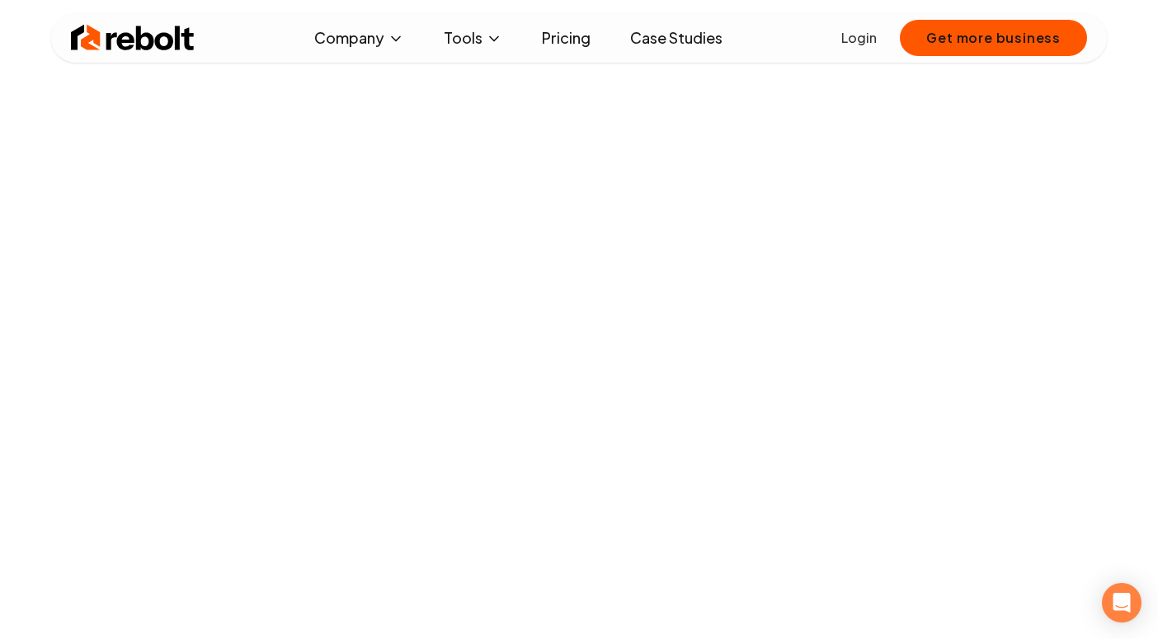
scroll to position [1006, 0]
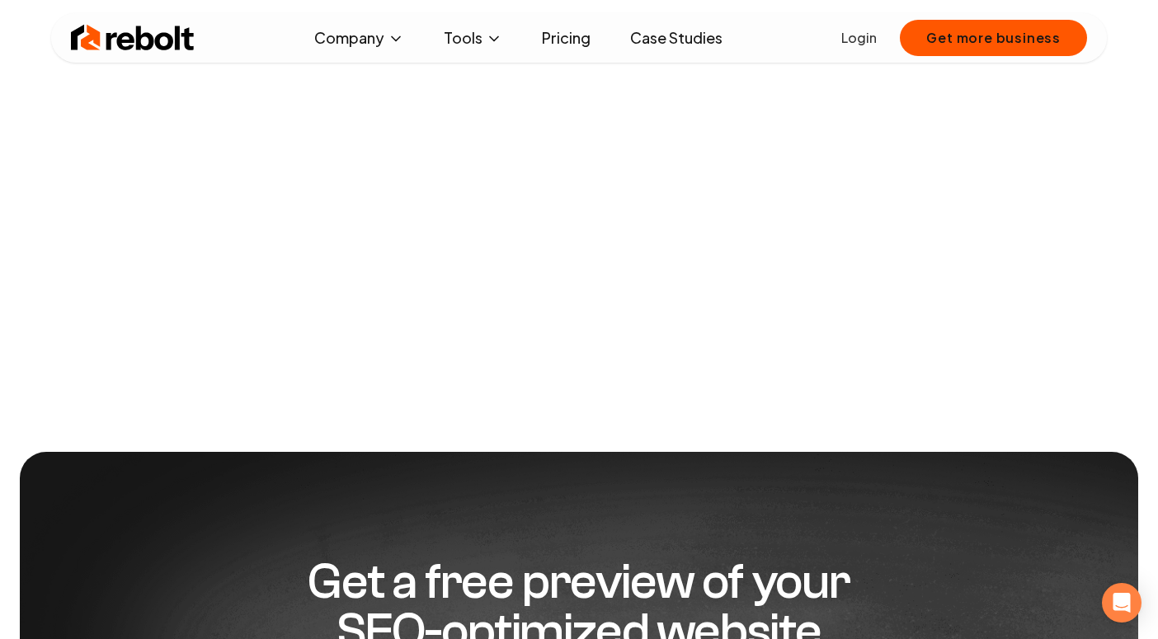
scroll to position [408, 0]
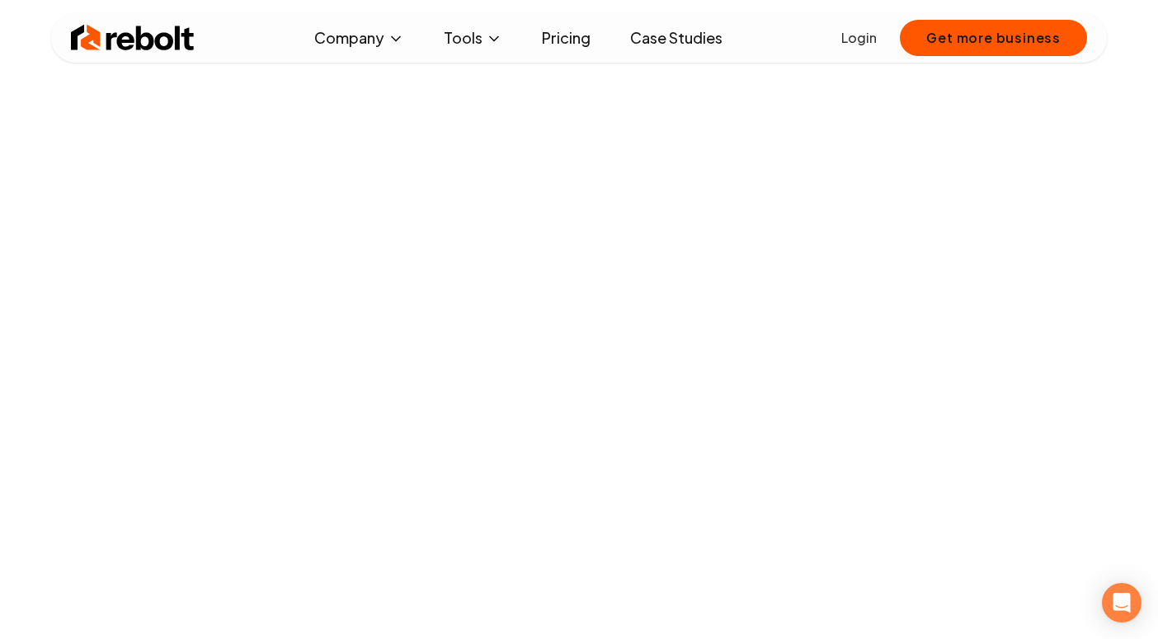
scroll to position [150, 0]
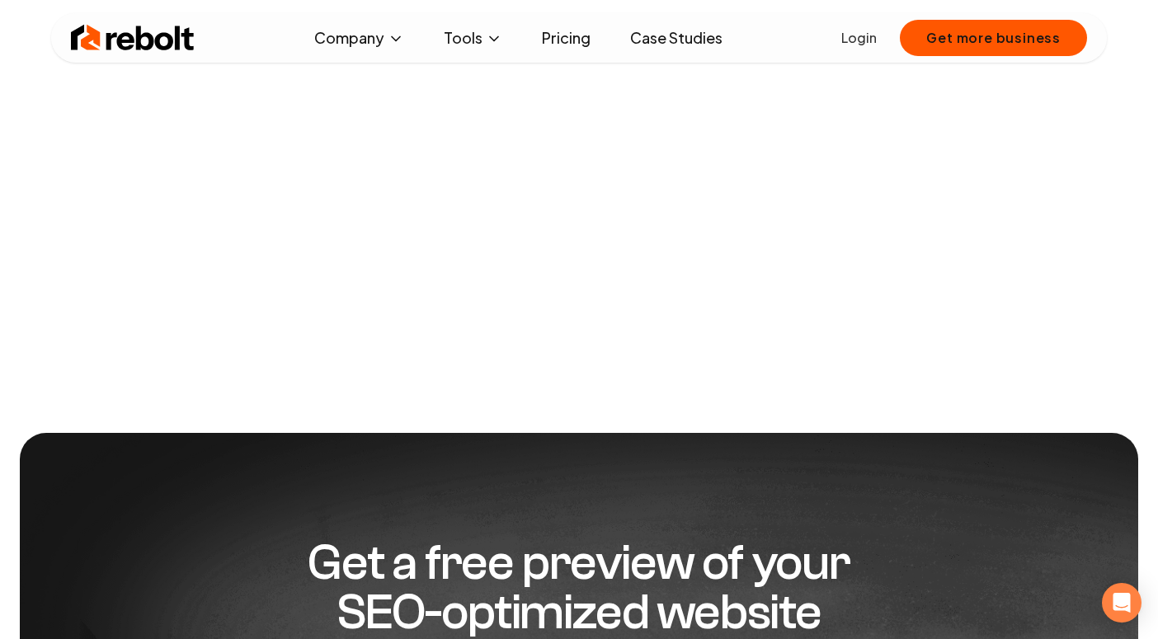
scroll to position [2279, 0]
